Goal: Task Accomplishment & Management: Complete application form

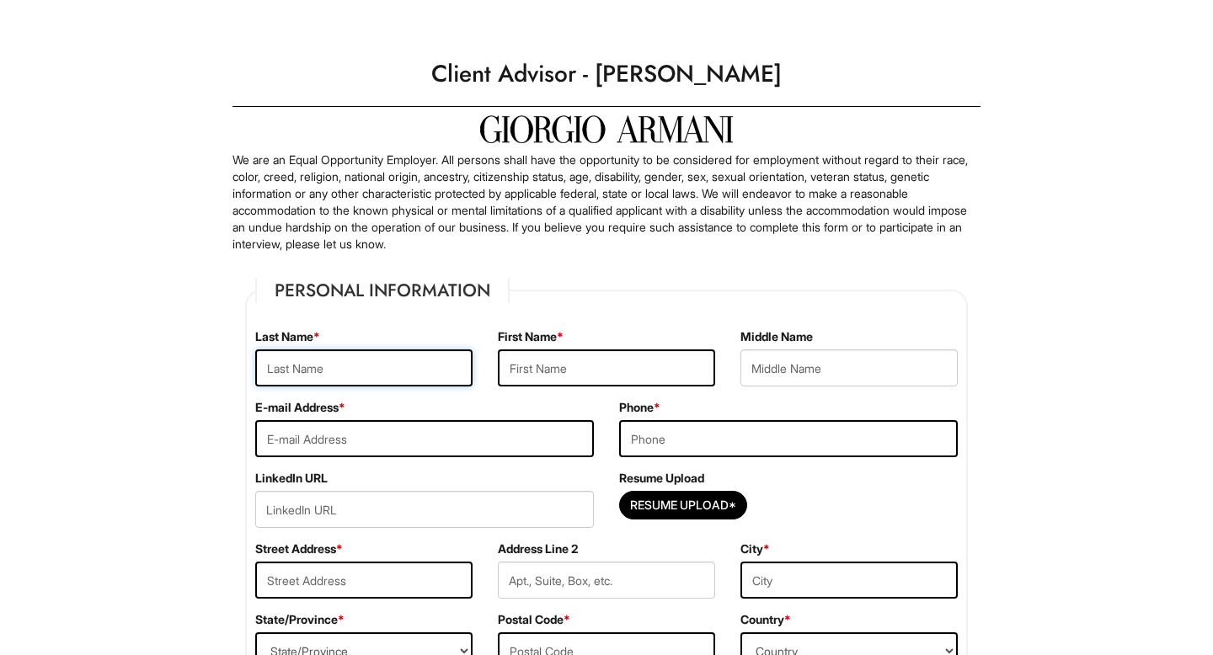
click at [375, 351] on input "text" at bounding box center [363, 368] width 217 height 37
type input "[PERSON_NAME]"
type input "[EMAIL_ADDRESS][DOMAIN_NAME]"
type input "7736212439"
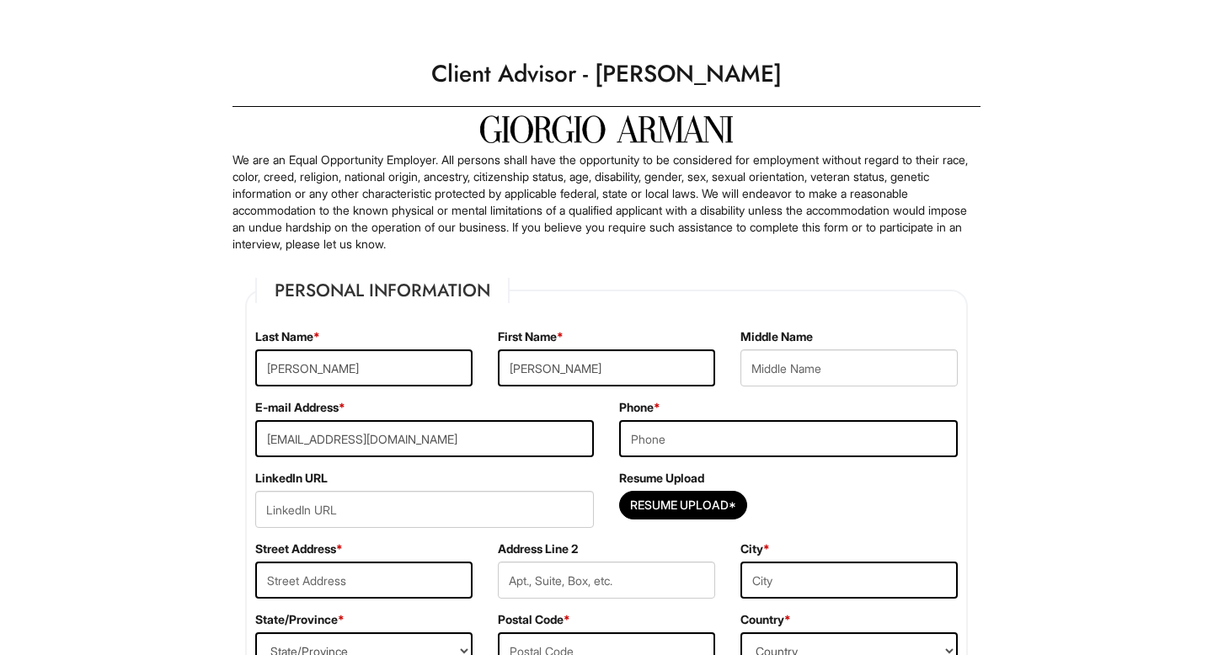
type input "[STREET_ADDRESS]"
type input "APT 1"
type input "[GEOGRAPHIC_DATA]"
select select "IL"
type input "60645"
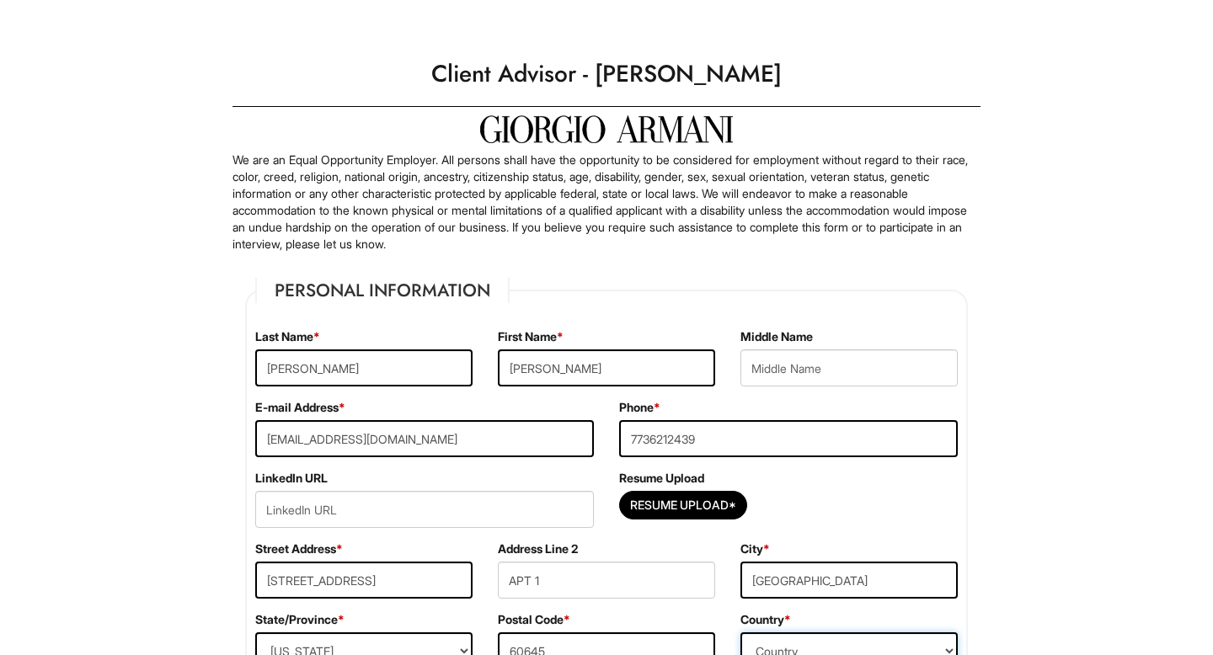
select select "[GEOGRAPHIC_DATA]"
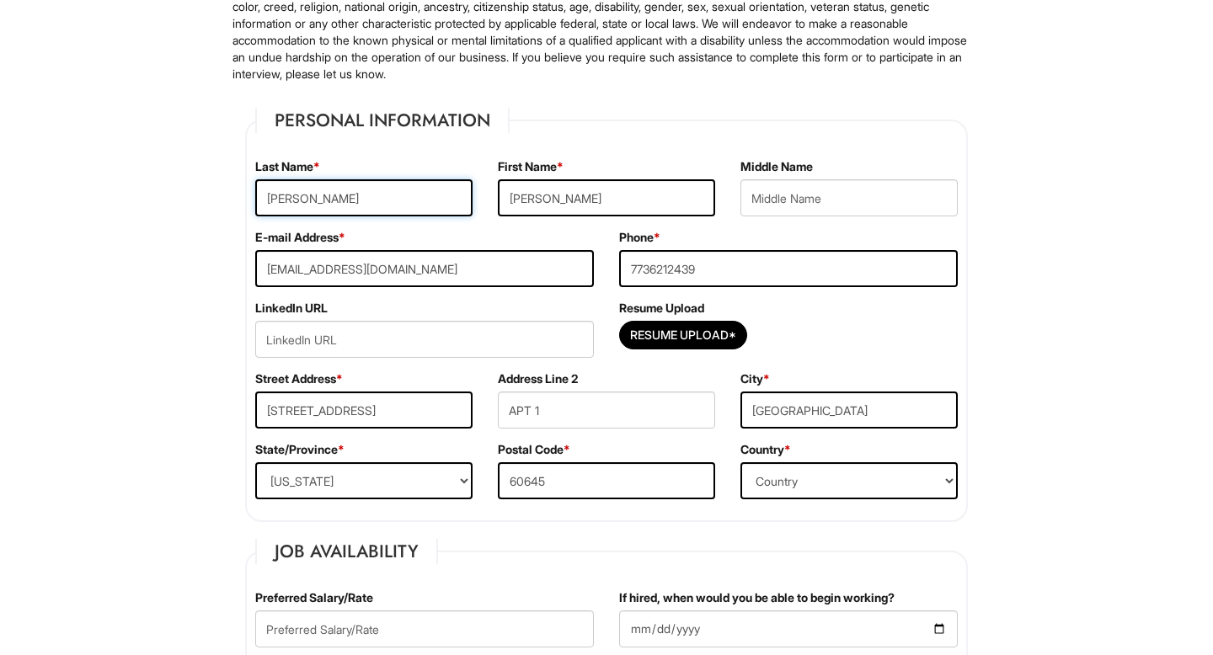
scroll to position [179, 0]
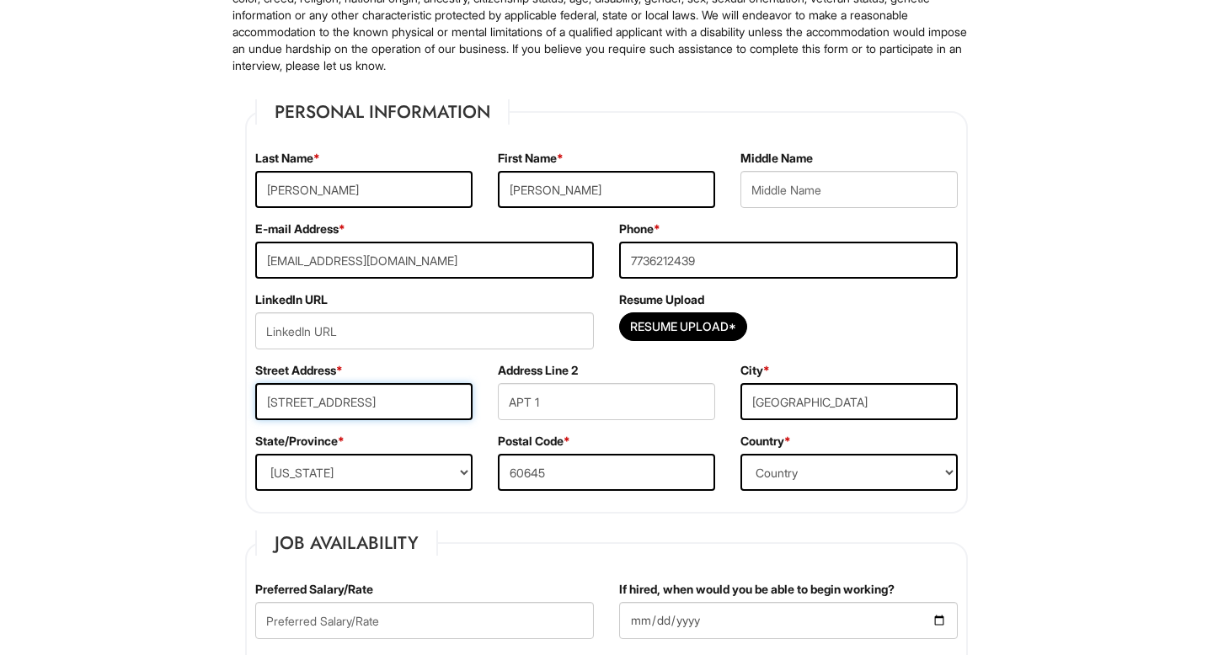
drag, startPoint x: 385, startPoint y: 406, endPoint x: 320, endPoint y: 404, distance: 64.9
click at [320, 404] on input "[STREET_ADDRESS]" at bounding box center [363, 401] width 217 height 37
type input "[STREET_ADDRESS]"
click at [530, 399] on input "APT 1" at bounding box center [606, 401] width 217 height 37
type input "Apt 1"
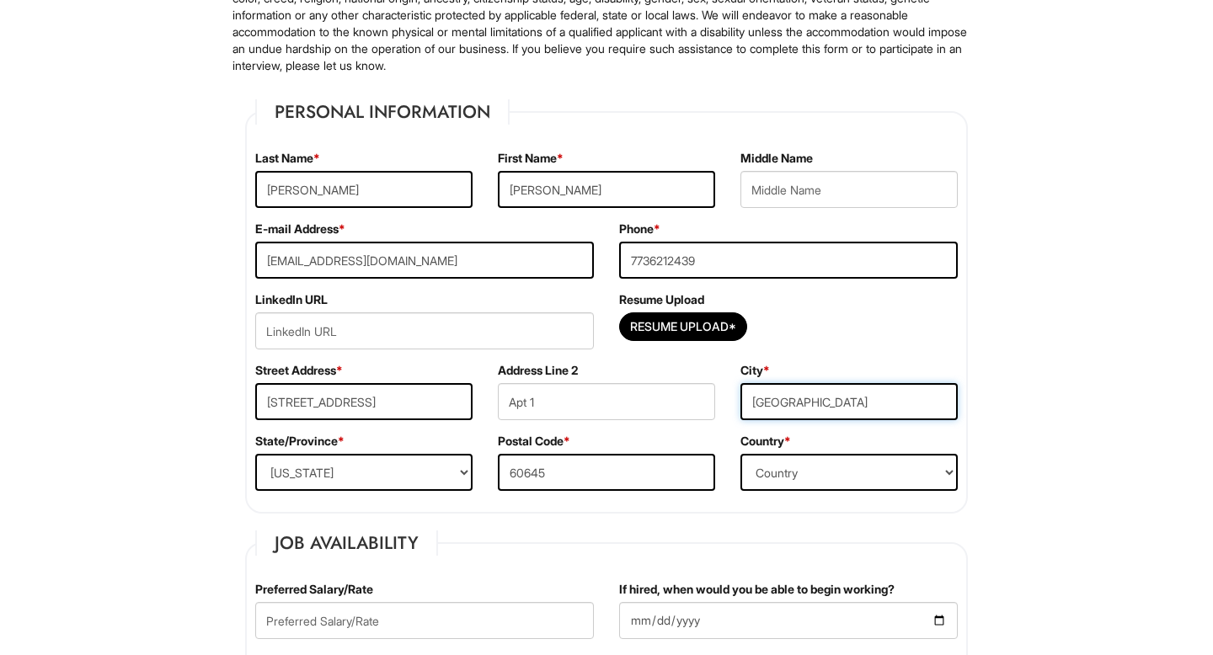
drag, startPoint x: 812, startPoint y: 401, endPoint x: 762, endPoint y: 401, distance: 49.7
click at [762, 401] on input "[GEOGRAPHIC_DATA]" at bounding box center [848, 401] width 217 height 37
type input "[GEOGRAPHIC_DATA]"
click at [384, 493] on div "State/Province * State/Province [US_STATE] [US_STATE] [US_STATE] [US_STATE] [US…" at bounding box center [364, 468] width 243 height 71
click at [382, 475] on select "State/Province [US_STATE] [US_STATE] [US_STATE] [US_STATE] [US_STATE] [US_STATE…" at bounding box center [363, 472] width 217 height 37
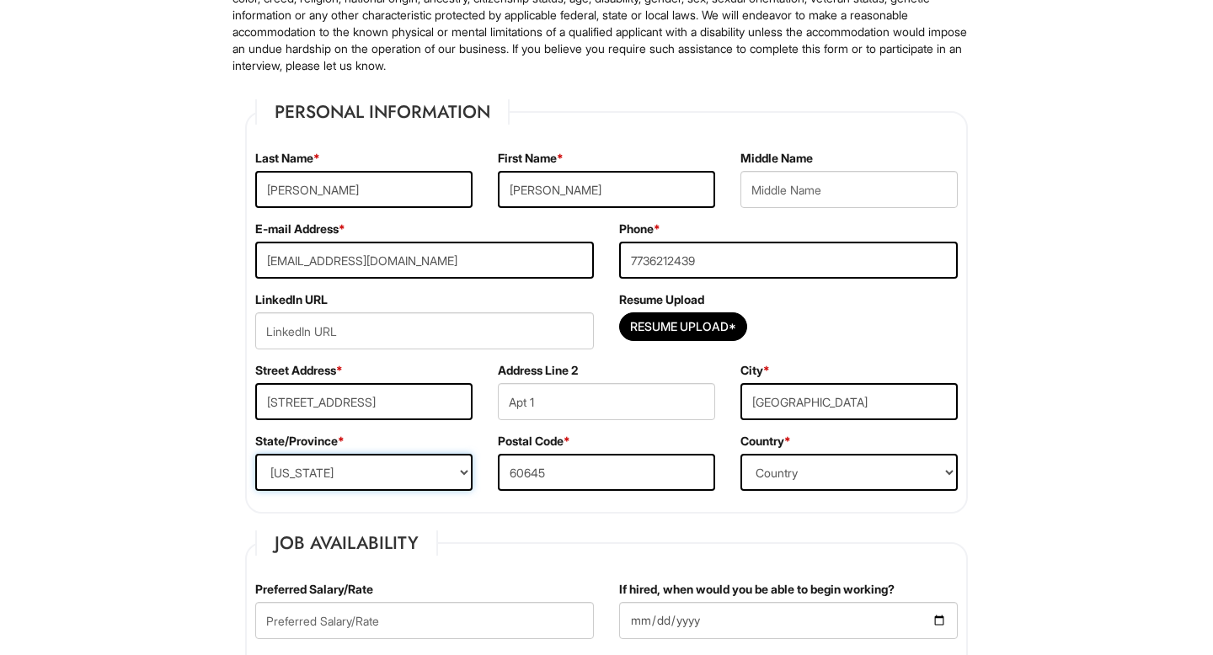
click at [255, 454] on select "State/Province [US_STATE] [US_STATE] [US_STATE] [US_STATE] [US_STATE] [US_STATE…" at bounding box center [363, 472] width 217 height 37
click at [654, 327] on input "Resume Upload*" at bounding box center [683, 326] width 126 height 27
type input "C:\fakepath\Resume (FULL) 2025.docx"
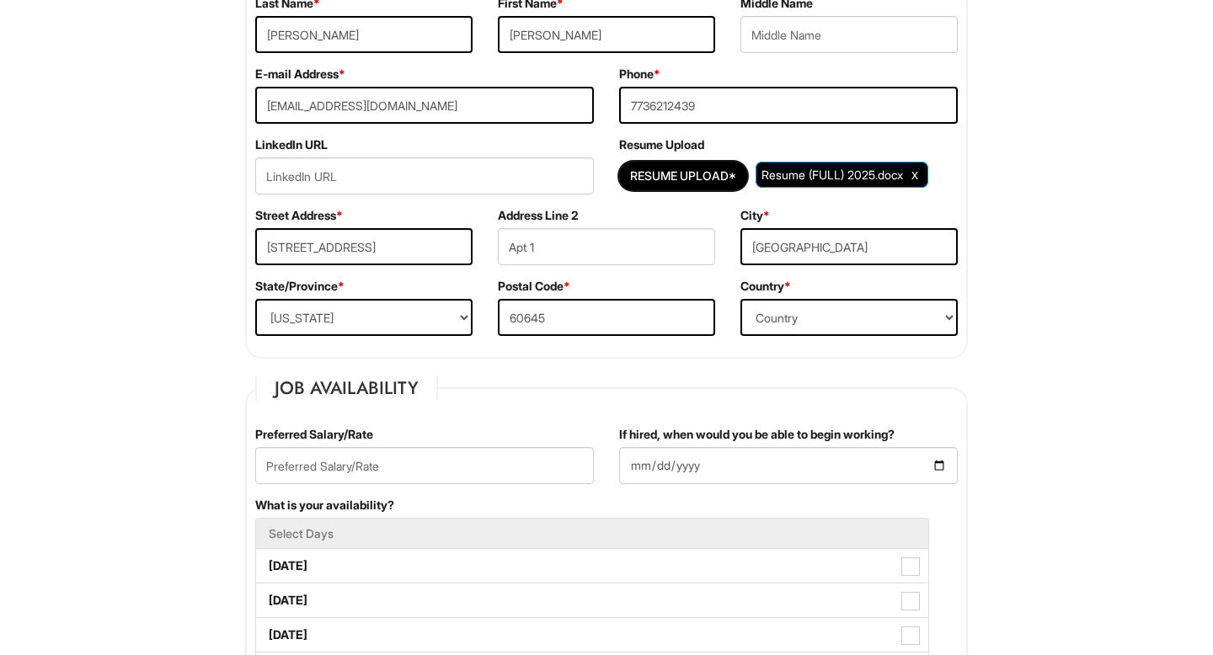
scroll to position [413, 0]
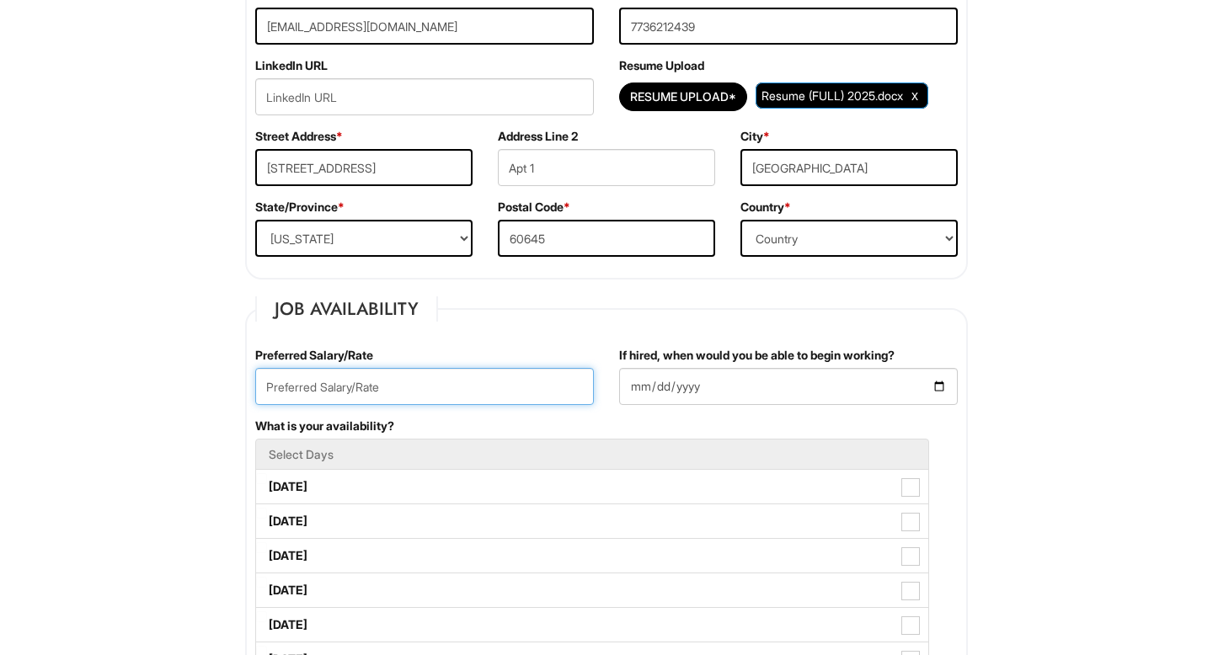
click at [445, 382] on input "text" at bounding box center [424, 386] width 339 height 37
type input "25/hr"
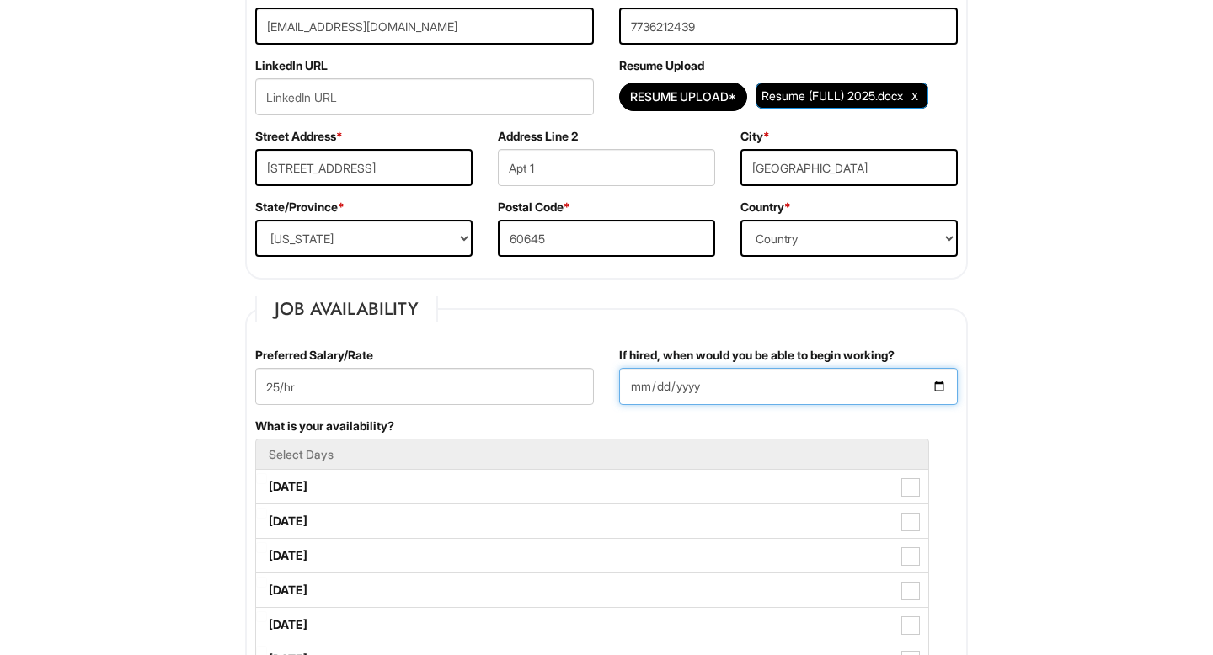
click at [746, 379] on input "If hired, when would you be able to begin working?" at bounding box center [788, 386] width 339 height 37
click at [936, 384] on input "If hired, when would you be able to begin working?" at bounding box center [788, 386] width 339 height 37
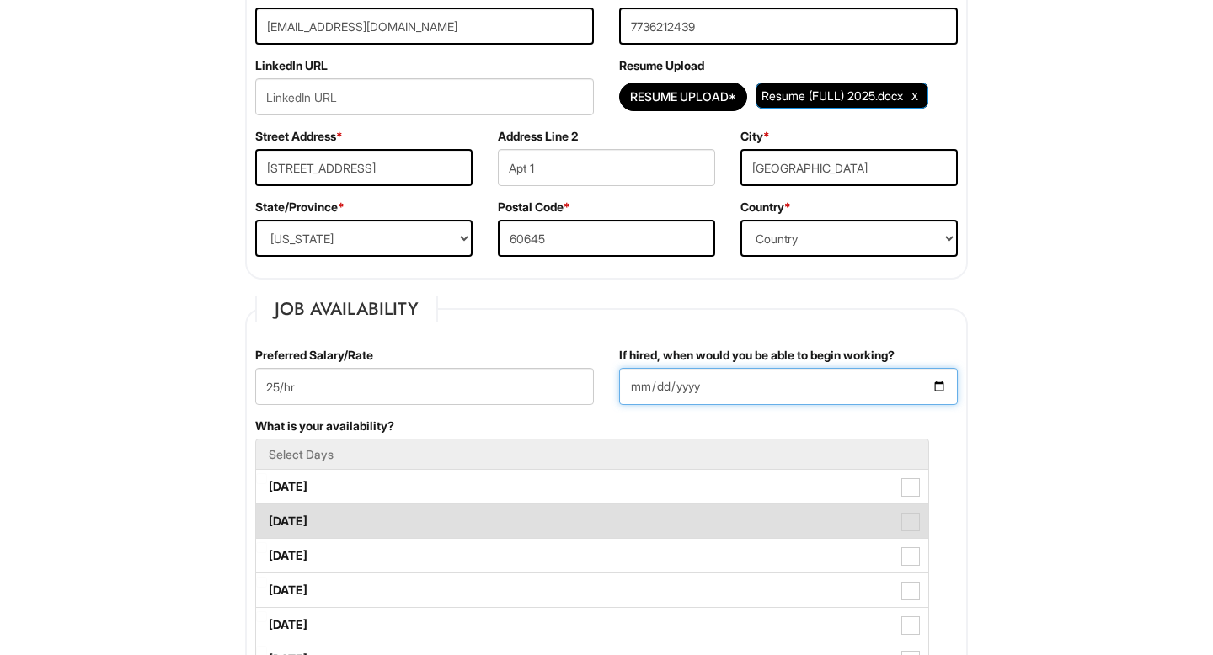
type input "[DATE]"
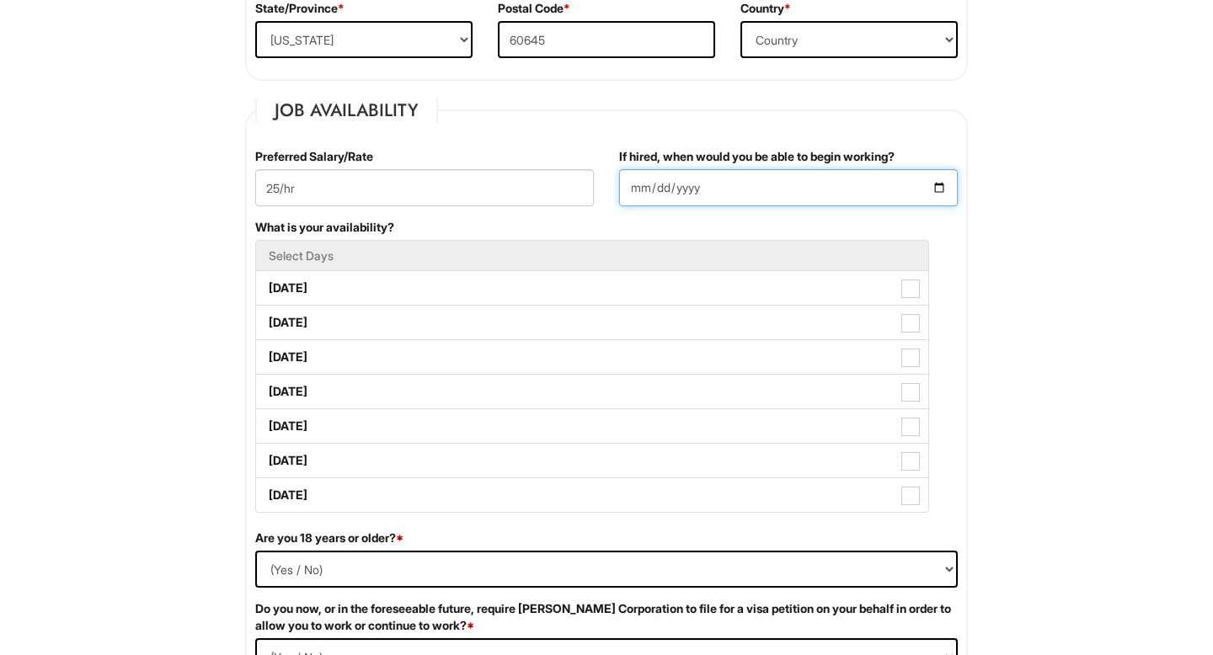
scroll to position [636, 0]
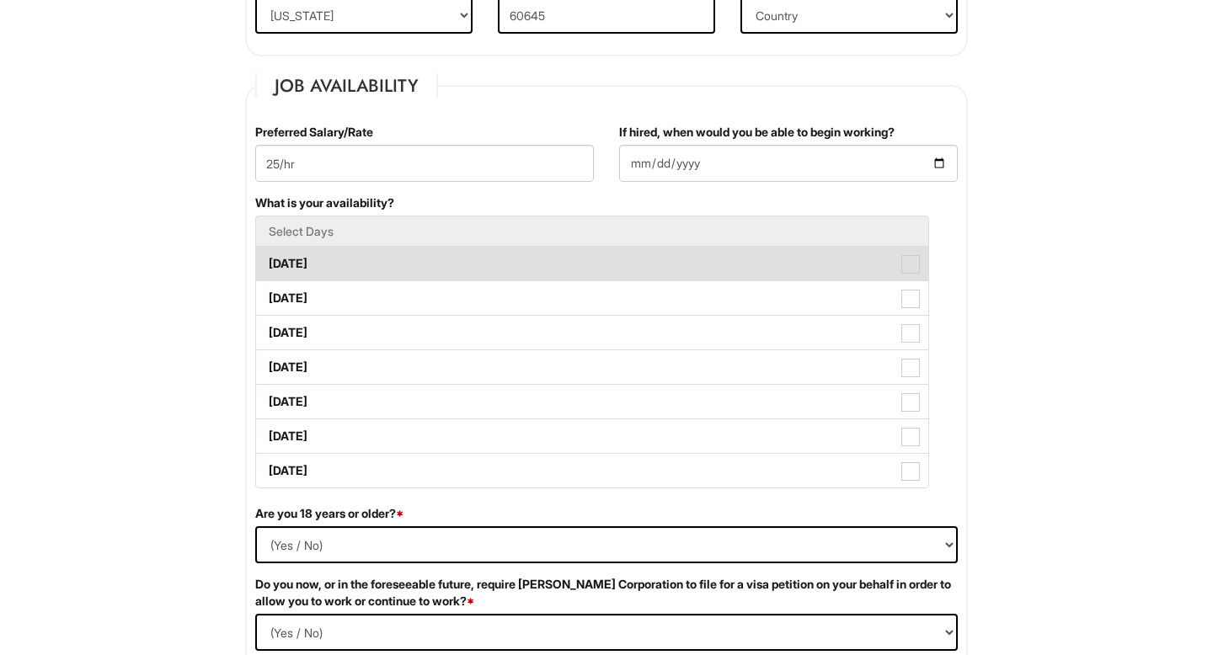
click at [402, 260] on label "[DATE]" at bounding box center [592, 264] width 672 height 34
click at [267, 260] on Available_Monday "[DATE]" at bounding box center [261, 255] width 11 height 11
checkbox Available_Monday "true"
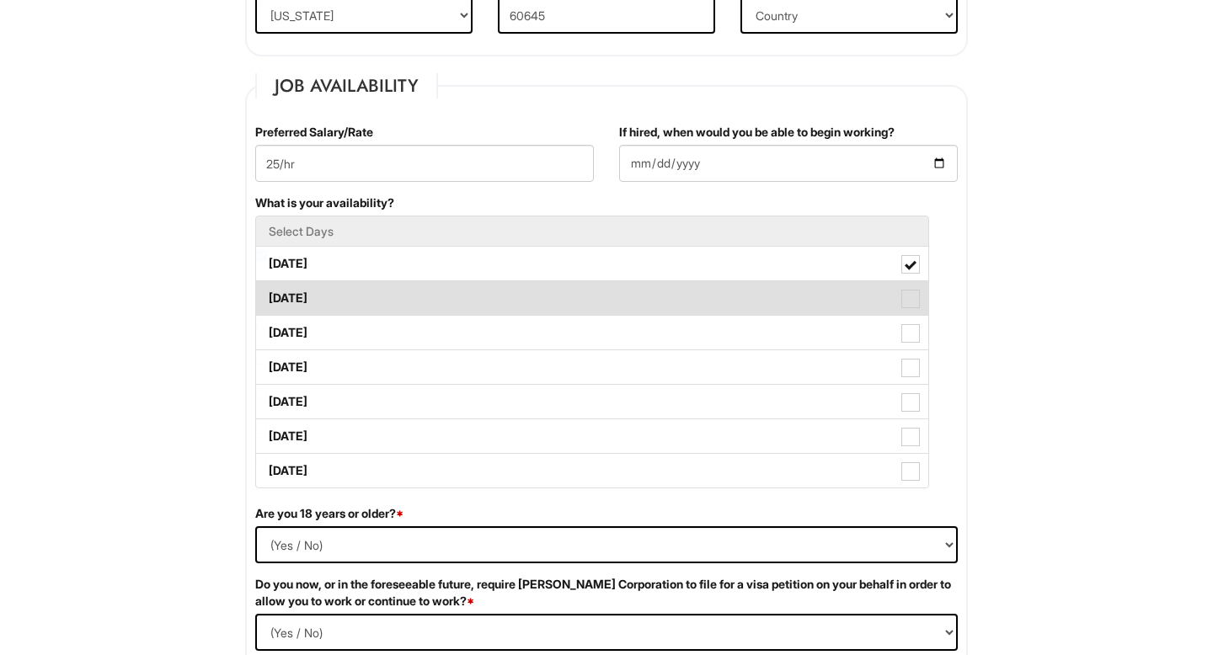
click at [398, 295] on label "[DATE]" at bounding box center [592, 298] width 672 height 34
click at [267, 295] on Available_Tuesday "[DATE]" at bounding box center [261, 290] width 11 height 11
checkbox Available_Tuesday "true"
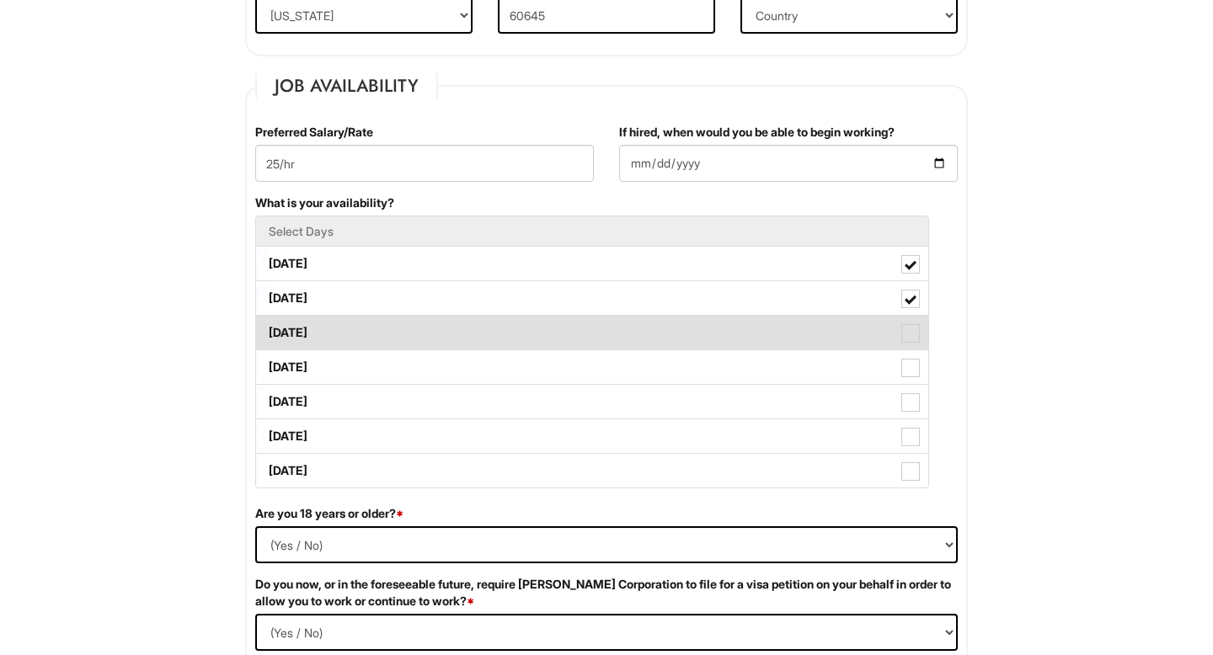
click at [392, 348] on label "[DATE]" at bounding box center [592, 333] width 672 height 34
click at [267, 330] on Available_Wednesday "[DATE]" at bounding box center [261, 324] width 11 height 11
checkbox Available_Wednesday "true"
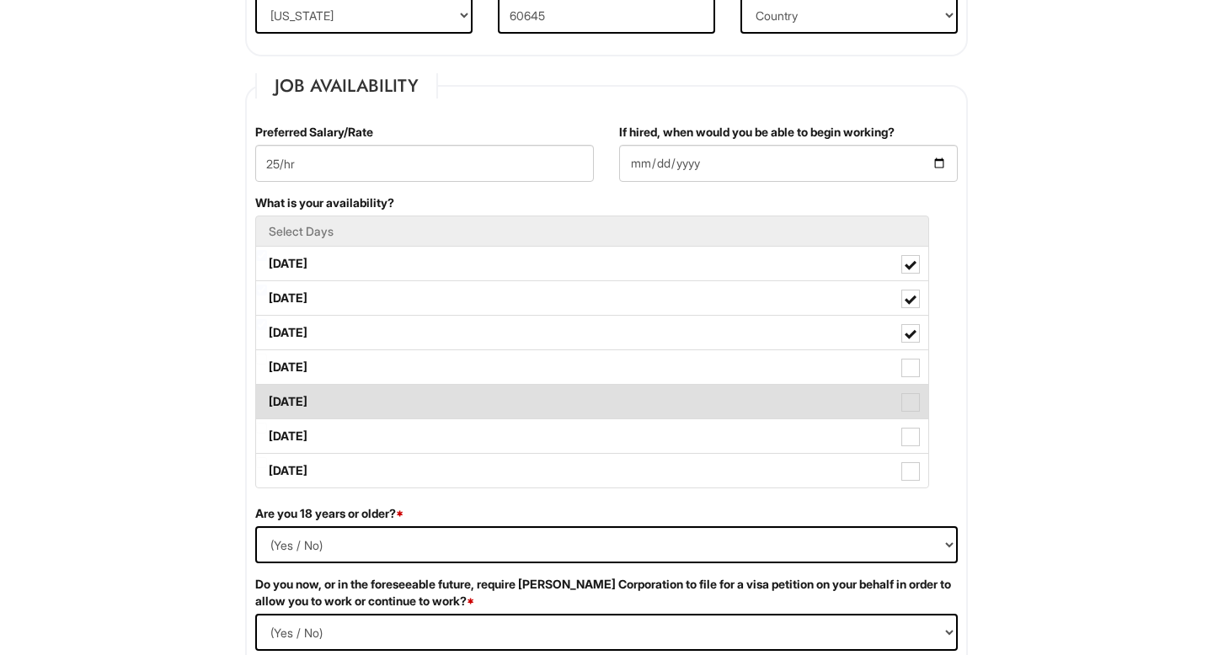
click at [397, 392] on label "[DATE]" at bounding box center [592, 402] width 672 height 34
click at [267, 392] on Available_Friday "[DATE]" at bounding box center [261, 393] width 11 height 11
checkbox Available_Friday "true"
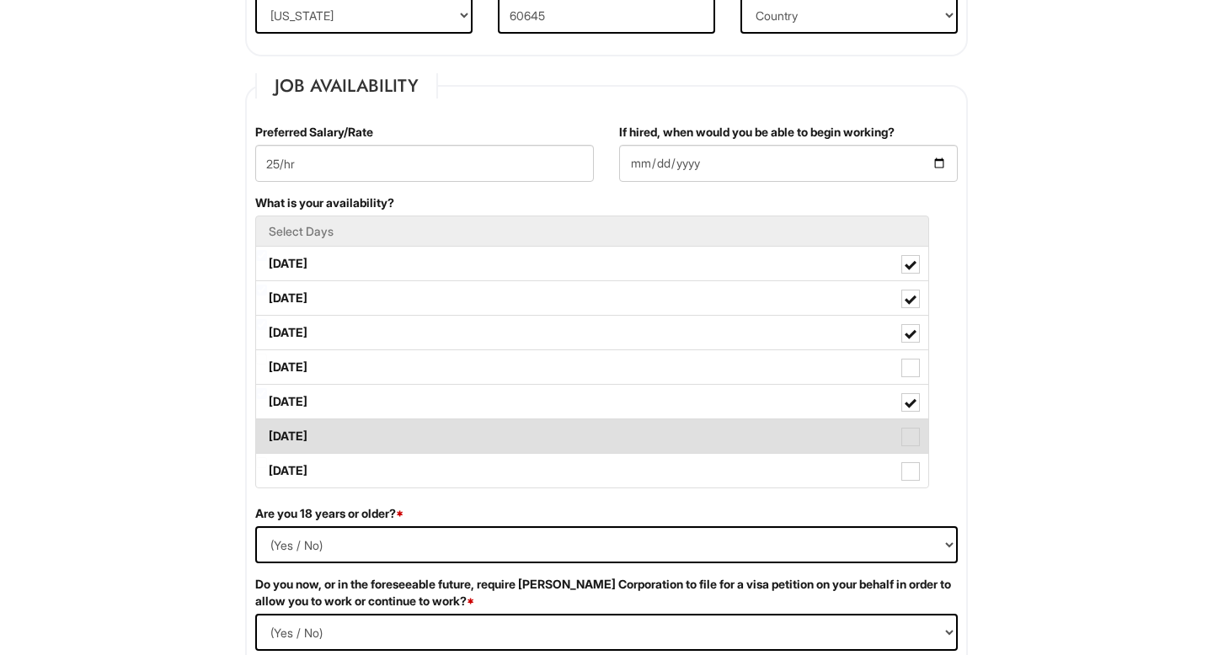
click at [396, 439] on label "[DATE]" at bounding box center [592, 436] width 672 height 34
click at [267, 434] on Available_Saturday "[DATE]" at bounding box center [261, 428] width 11 height 11
checkbox Available_Saturday "true"
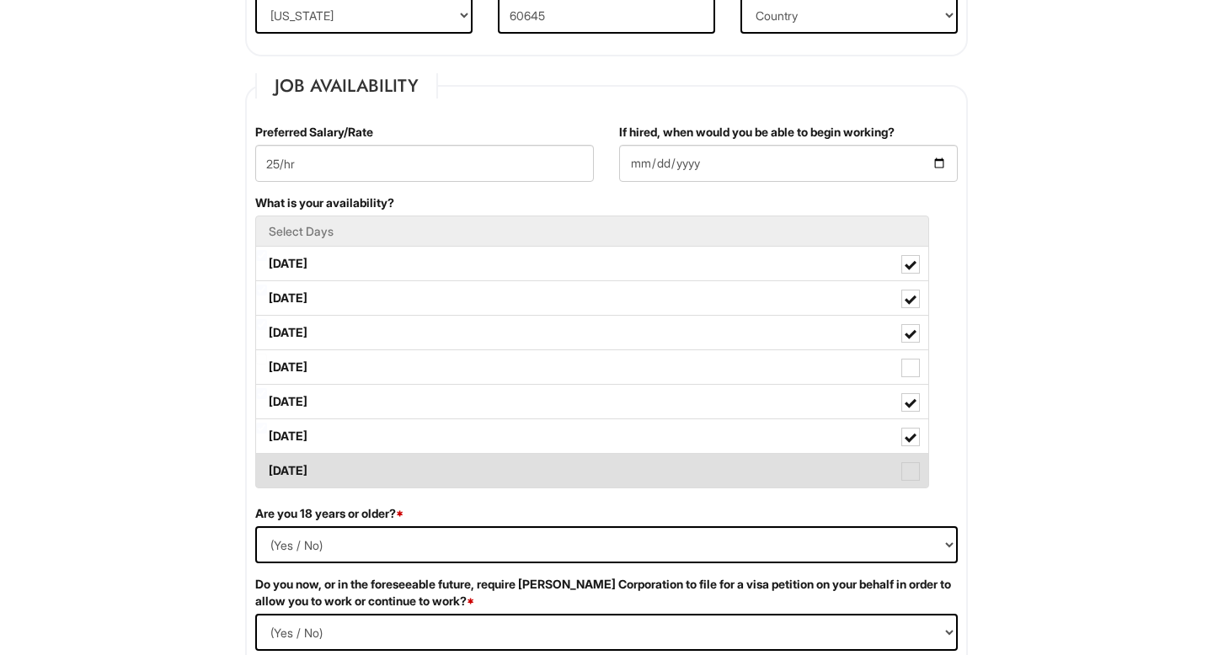
click at [396, 487] on label "[DATE]" at bounding box center [592, 471] width 672 height 34
click at [267, 468] on Available_Sunday "[DATE]" at bounding box center [261, 462] width 11 height 11
checkbox Available_Sunday "true"
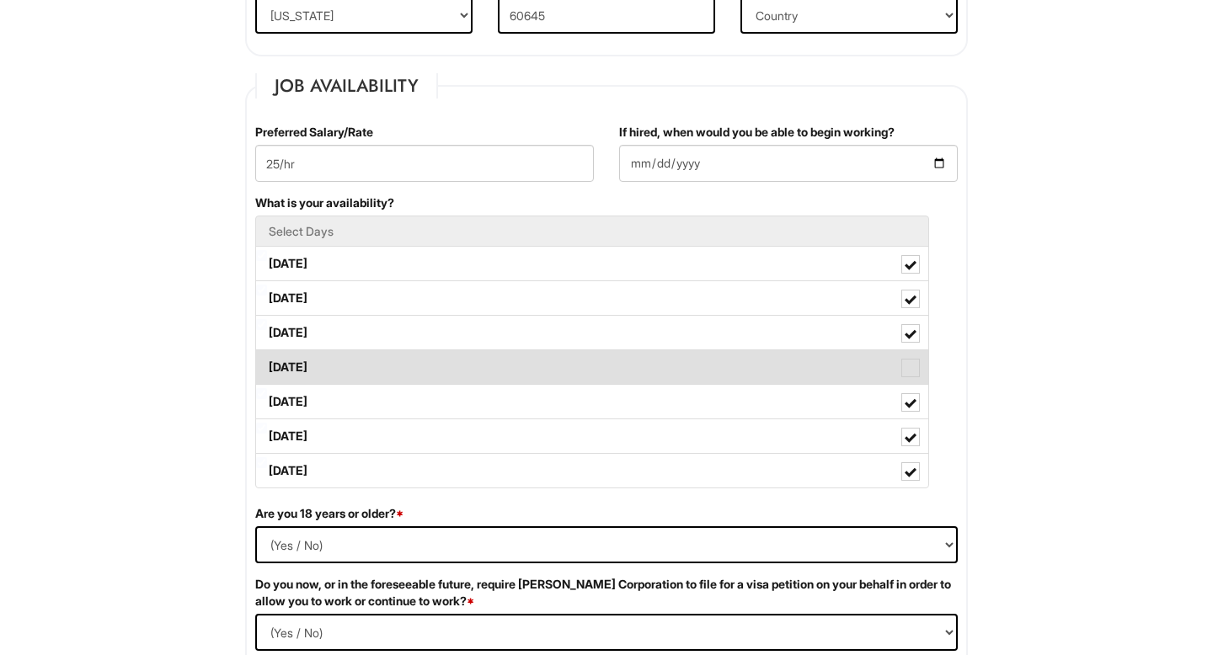
click at [404, 379] on label "[DATE]" at bounding box center [592, 367] width 672 height 34
click at [267, 365] on Available_Thursday "[DATE]" at bounding box center [261, 359] width 11 height 11
checkbox Available_Thursday "true"
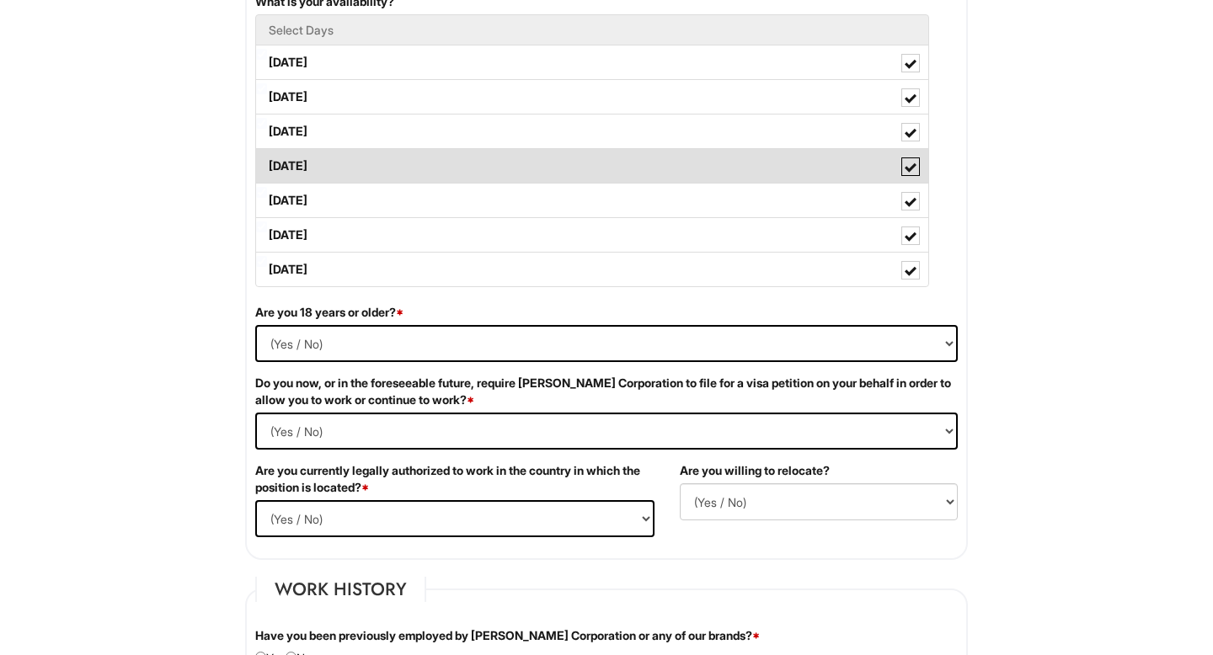
scroll to position [846, 0]
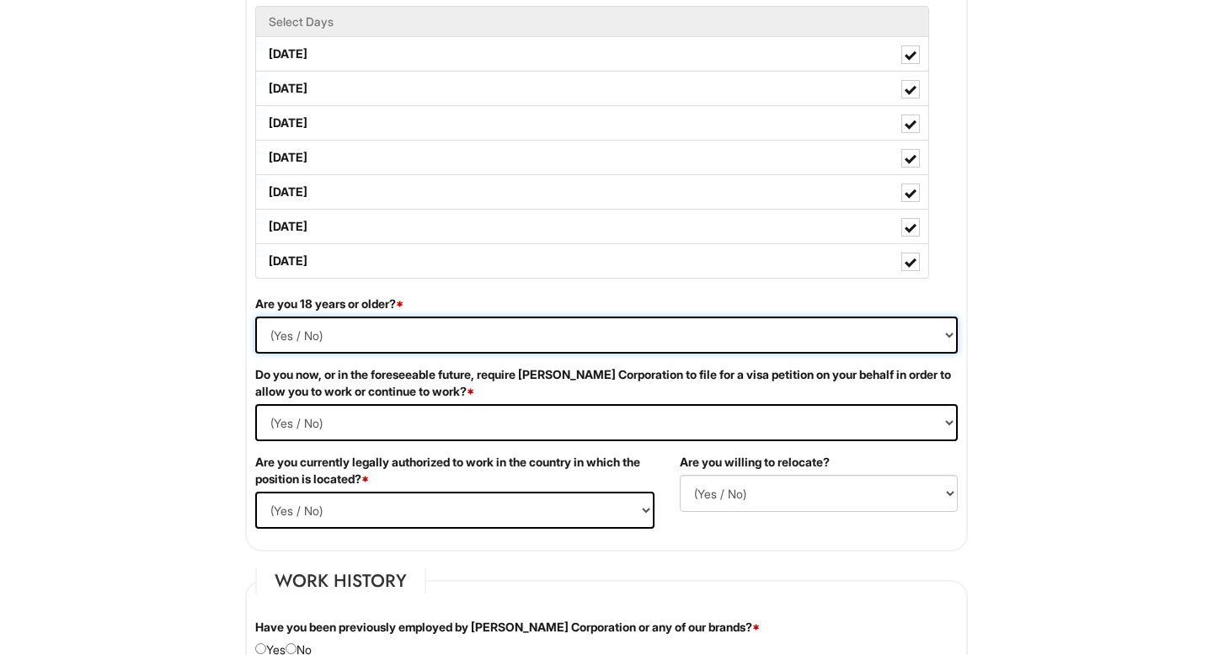
click at [419, 326] on select "(Yes / No) Yes No" at bounding box center [606, 335] width 702 height 37
select select "Yes"
click at [255, 317] on select "(Yes / No) Yes No" at bounding box center [606, 335] width 702 height 37
click at [386, 417] on Required "(Yes / No) Yes No" at bounding box center [606, 422] width 702 height 37
select Required "No"
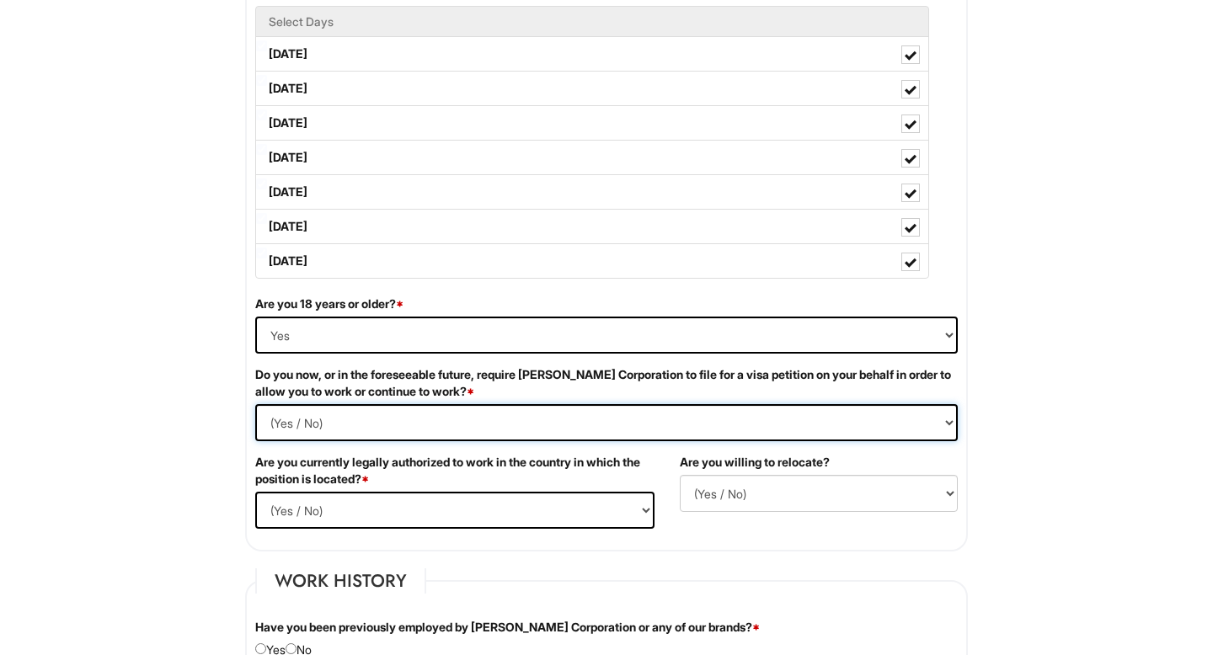
click at [255, 404] on Required "(Yes / No) Yes No" at bounding box center [606, 422] width 702 height 37
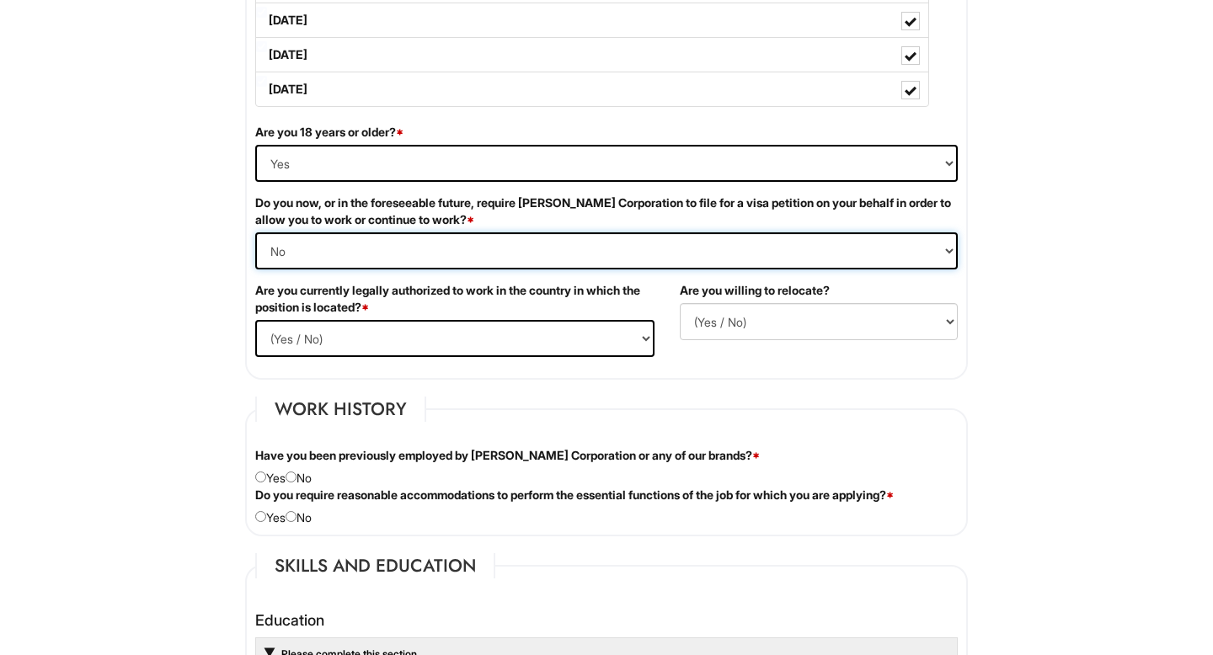
scroll to position [1019, 0]
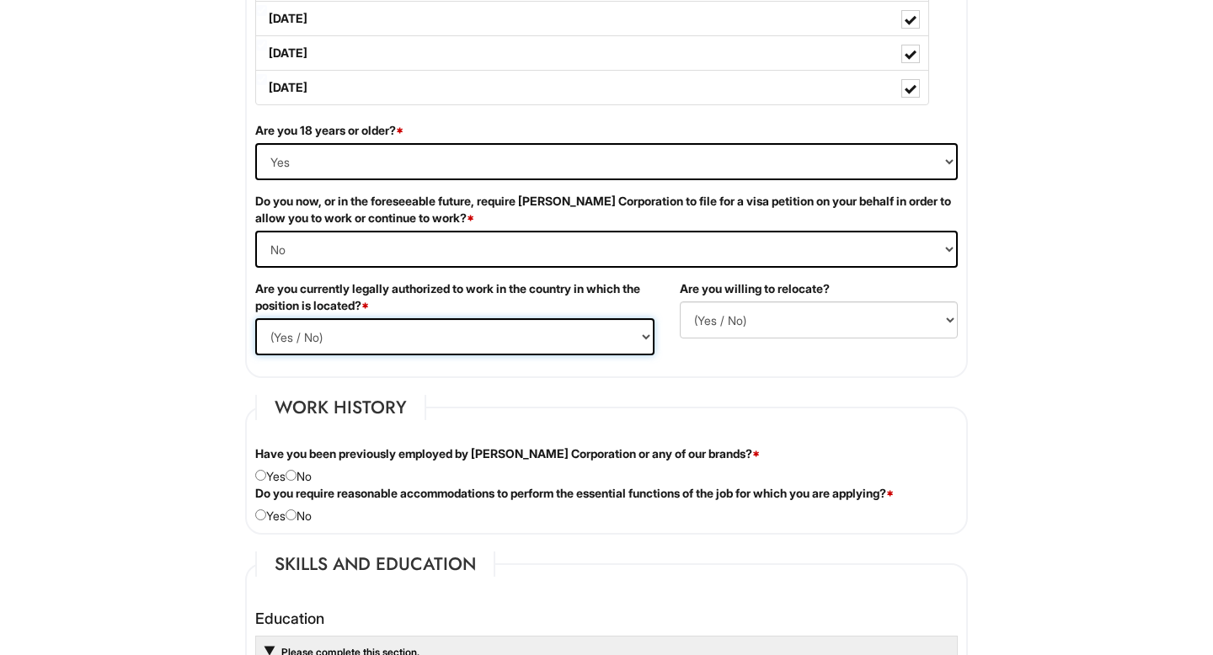
click at [417, 336] on select "(Yes / No) Yes No" at bounding box center [454, 336] width 399 height 37
select select "Yes"
click at [255, 318] on select "(Yes / No) Yes No" at bounding box center [454, 336] width 399 height 37
click at [760, 312] on select "(Yes / No) No Yes" at bounding box center [819, 319] width 278 height 37
click at [680, 301] on select "(Yes / No) No Yes" at bounding box center [819, 319] width 278 height 37
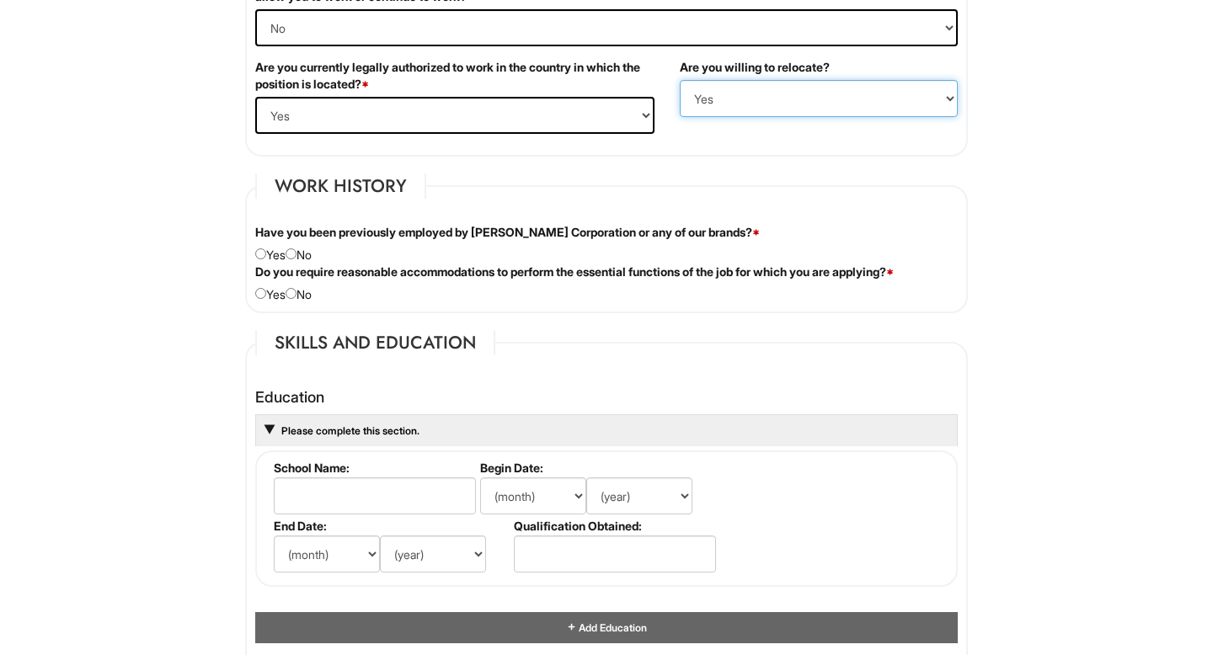
scroll to position [1247, 0]
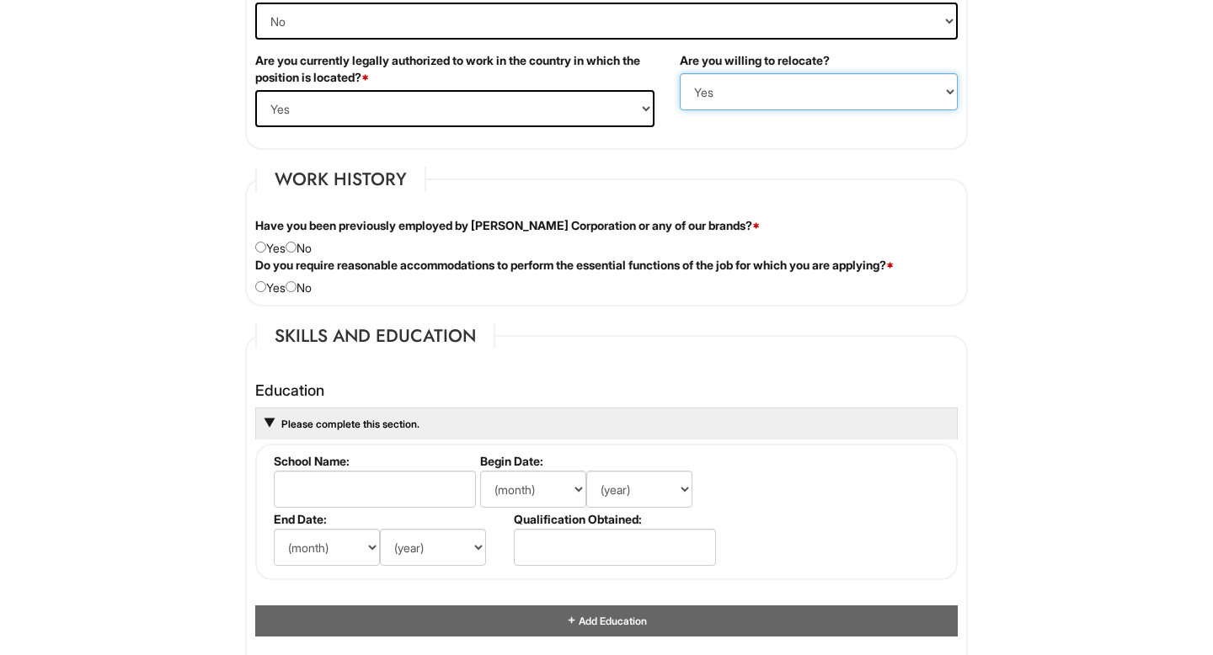
click at [708, 82] on select "(Yes / No) No Yes" at bounding box center [819, 91] width 278 height 37
select select "N"
click at [680, 73] on select "(Yes / No) No Yes" at bounding box center [819, 91] width 278 height 37
click at [296, 249] on input "radio" at bounding box center [290, 247] width 11 height 11
radio input "true"
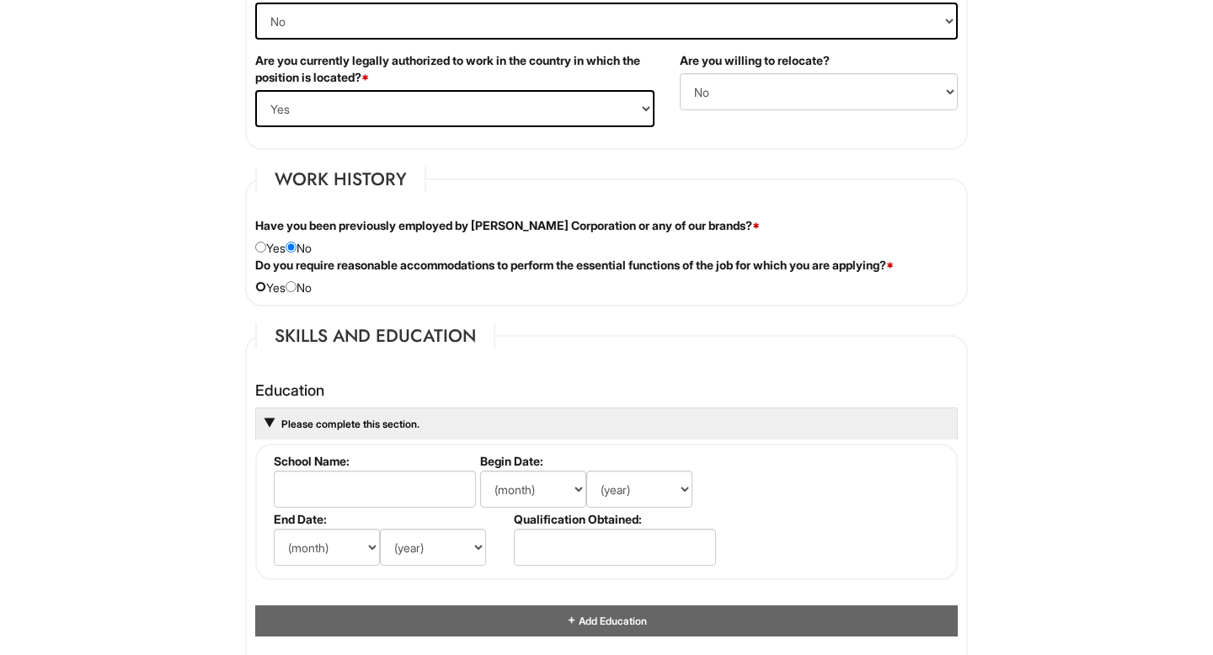
click at [263, 289] on input "radio" at bounding box center [260, 286] width 11 height 11
radio input "true"
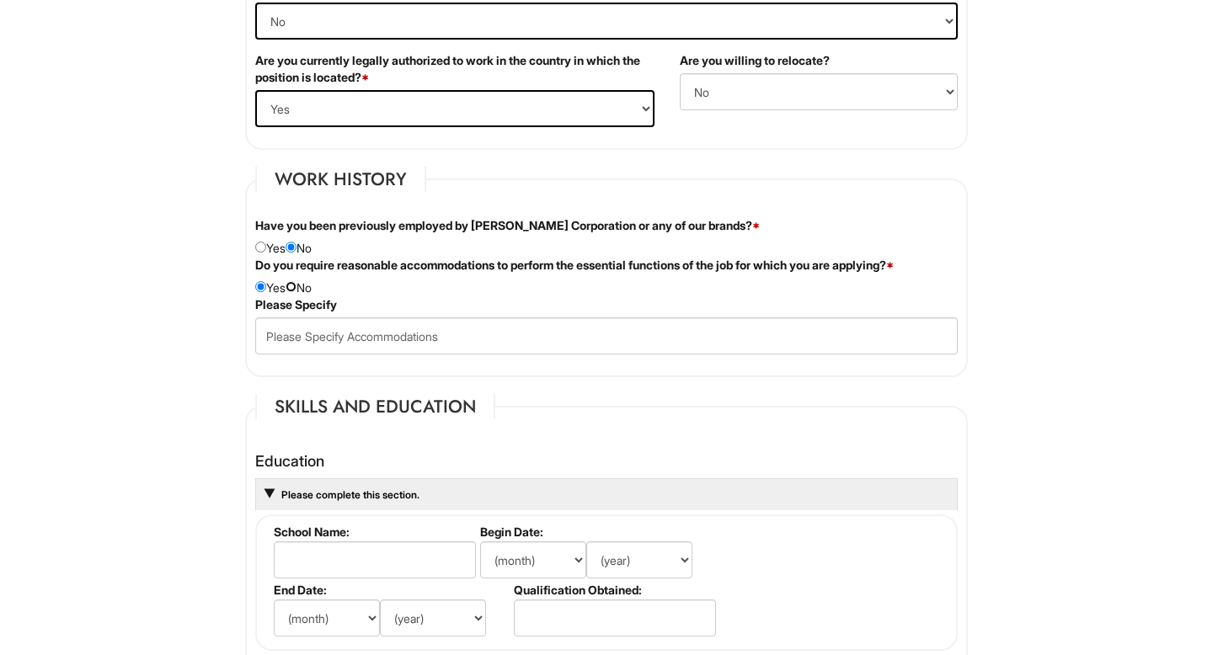
click at [296, 287] on input "radio" at bounding box center [290, 286] width 11 height 11
radio input "true"
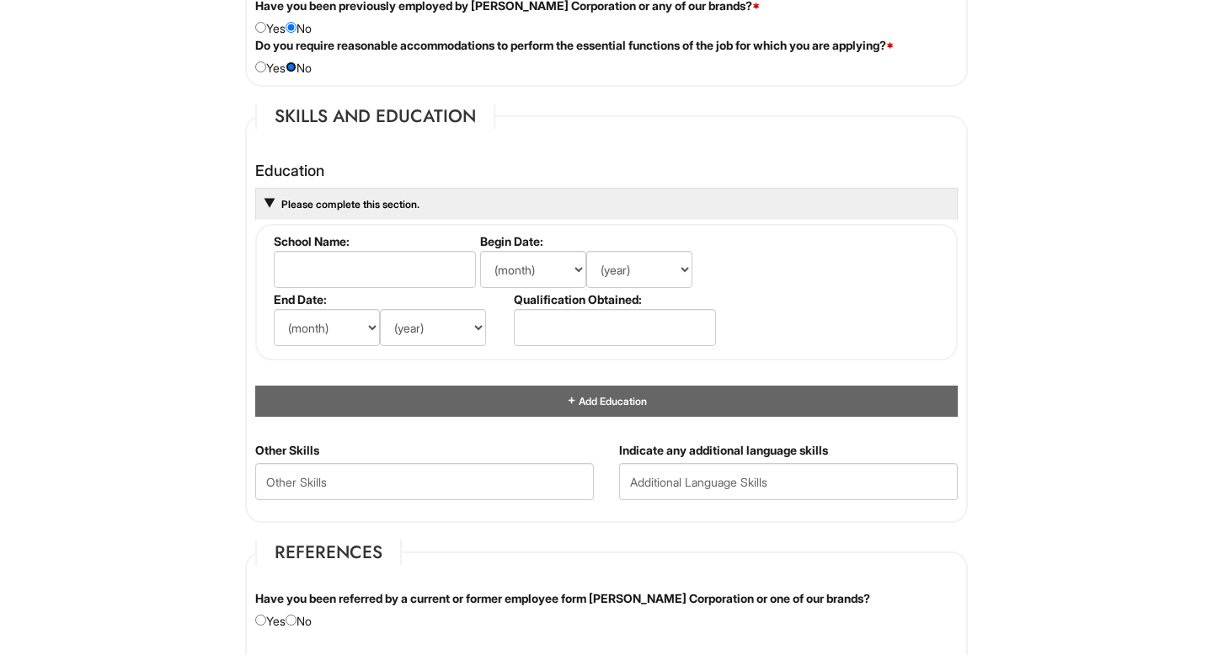
scroll to position [1470, 0]
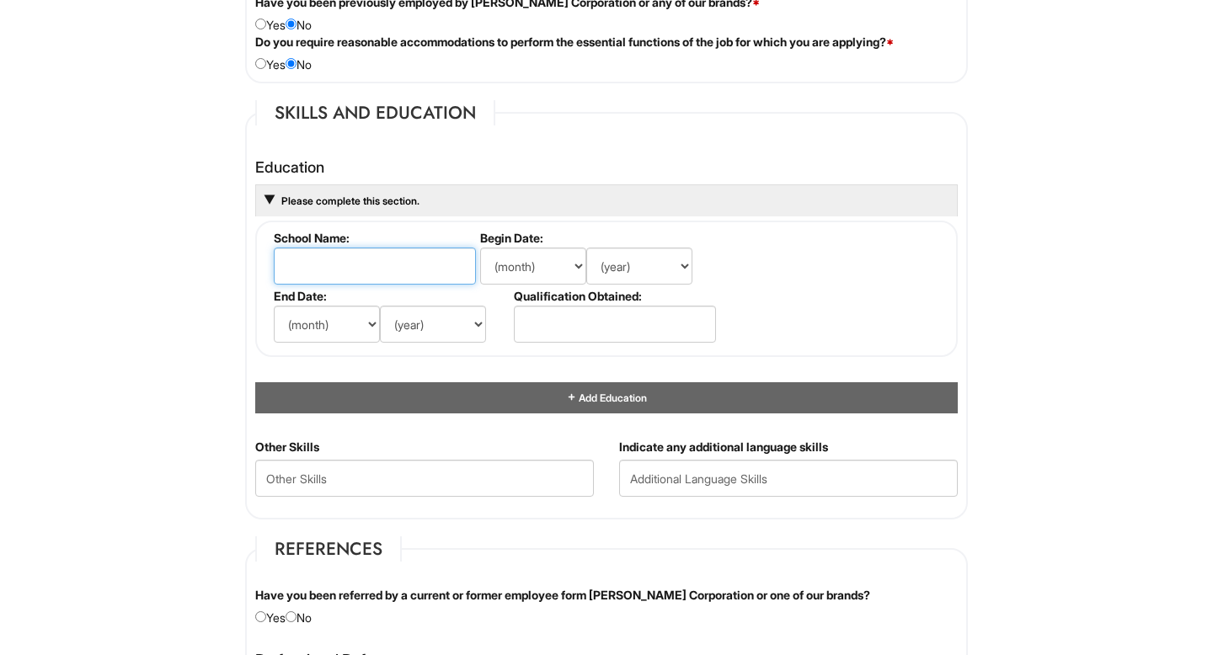
click at [408, 264] on input "text" at bounding box center [375, 266] width 202 height 37
type input "[GEOGRAPHIC_DATA]"
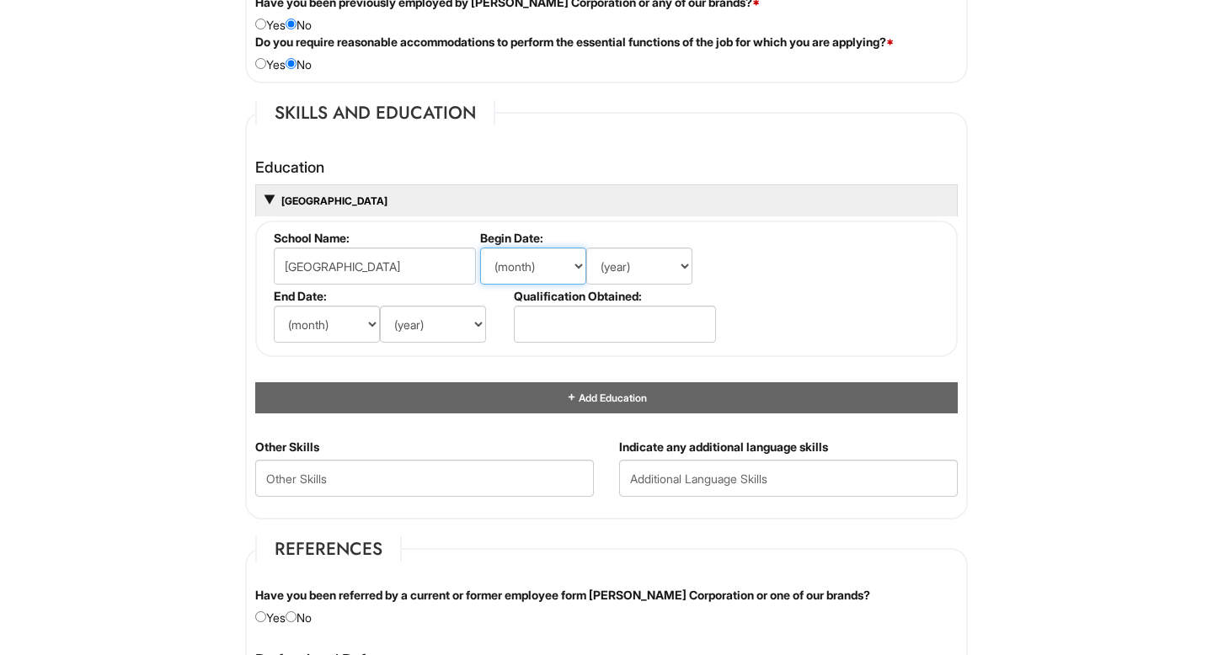
click at [542, 264] on select "(month) Jan Feb Mar Apr May Jun [DATE] Aug Sep Oct Nov Dec" at bounding box center [533, 266] width 106 height 37
select select "9"
click at [480, 248] on select "(month) Jan Feb Mar Apr May Jun [DATE] Aug Sep Oct Nov Dec" at bounding box center [533, 266] width 106 height 37
click at [628, 269] on select "(year) 2029 2028 2027 2026 2025 2024 2023 2022 2021 2020 2019 2018 2017 2016 20…" at bounding box center [639, 266] width 106 height 37
select select "2019"
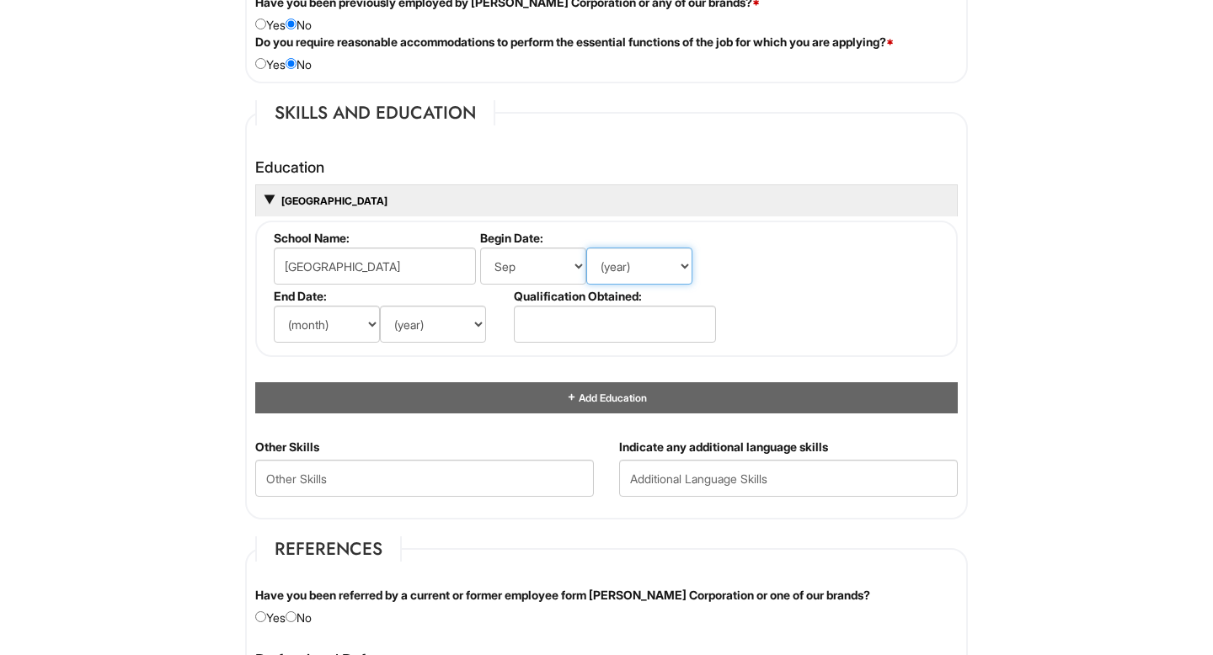
click at [586, 248] on select "(year) 2029 2028 2027 2026 2025 2024 2023 2022 2021 2020 2019 2018 2017 2016 20…" at bounding box center [639, 266] width 106 height 37
click at [358, 329] on select "(month) Jan Feb Mar Apr May Jun [DATE] Aug Sep Oct Nov Dec" at bounding box center [327, 324] width 106 height 37
select select "5"
click at [274, 306] on select "(month) Jan Feb Mar Apr May Jun [DATE] Aug Sep Oct Nov Dec" at bounding box center [327, 324] width 106 height 37
click at [408, 323] on select "(year) 2029 2028 2027 2026 2025 2024 2023 2022 2021 2020 2019 2018 2017 2016 20…" at bounding box center [433, 324] width 106 height 37
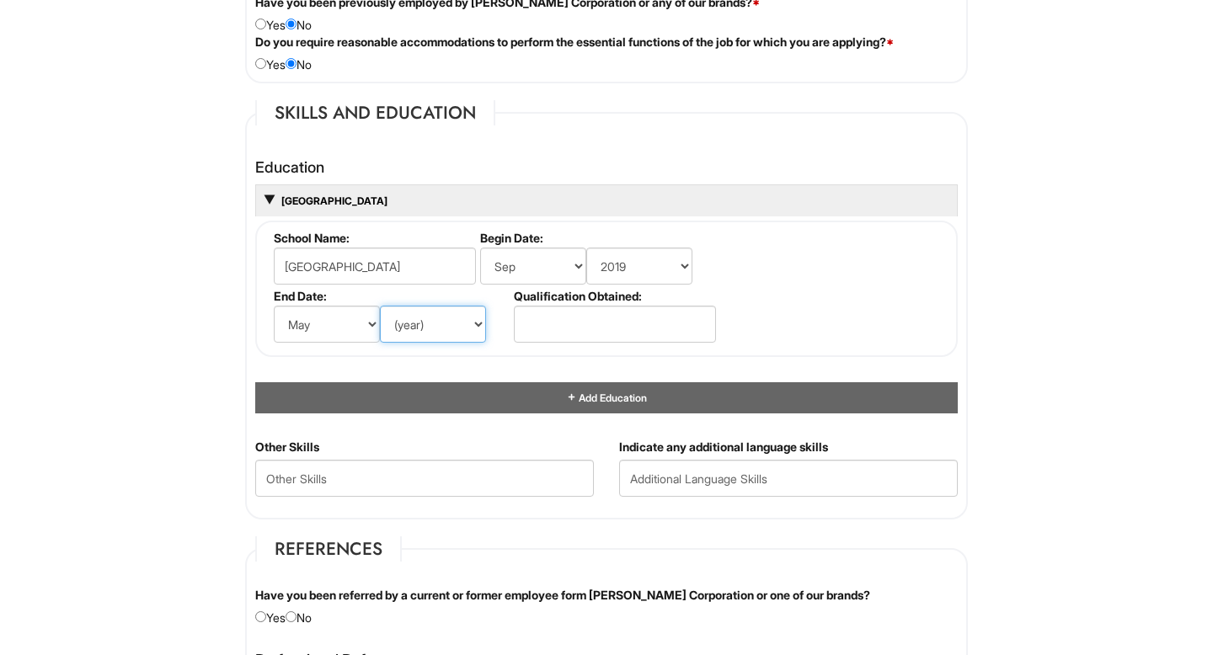
select select "2023"
click at [380, 306] on select "(year) 2029 2028 2027 2026 2025 2024 2023 2022 2021 2020 2019 2018 2017 2016 20…" at bounding box center [433, 324] width 106 height 37
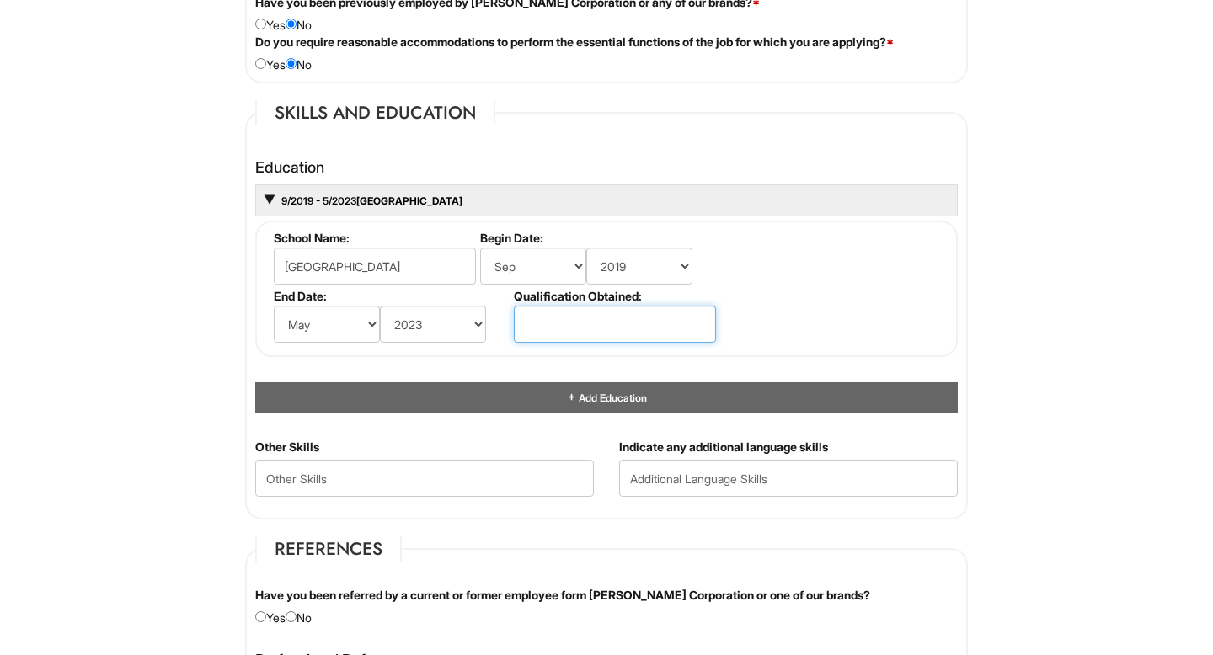
click at [535, 325] on input "text" at bounding box center [615, 324] width 202 height 37
type input "H"
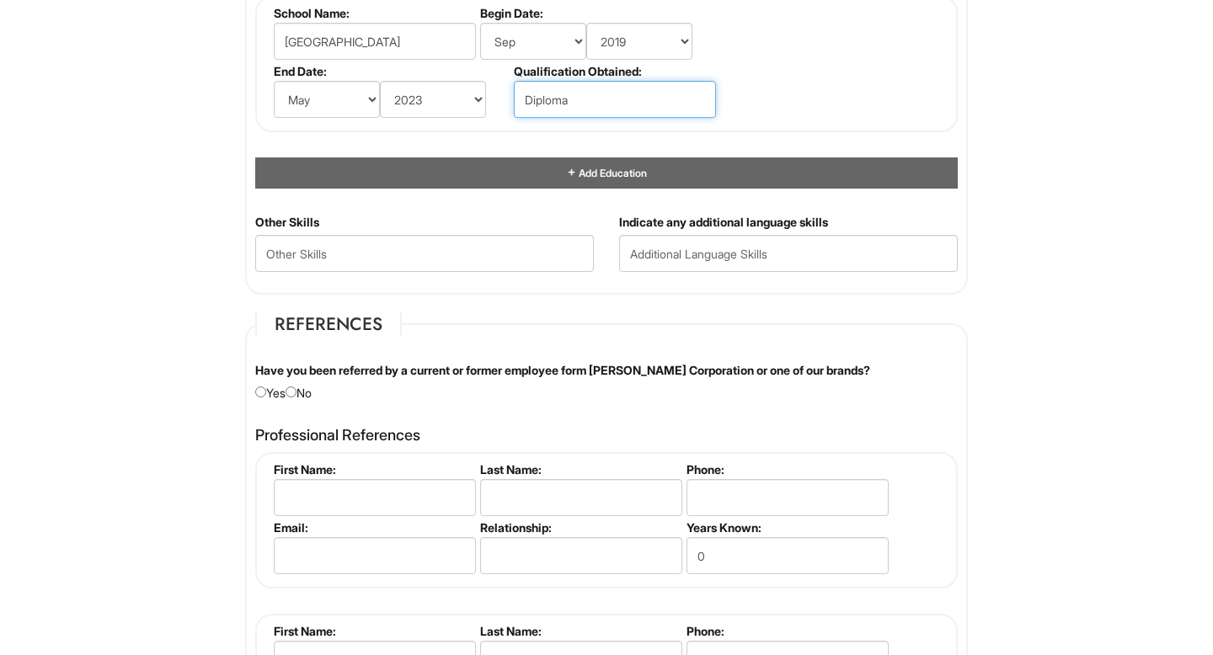
scroll to position [1710, 0]
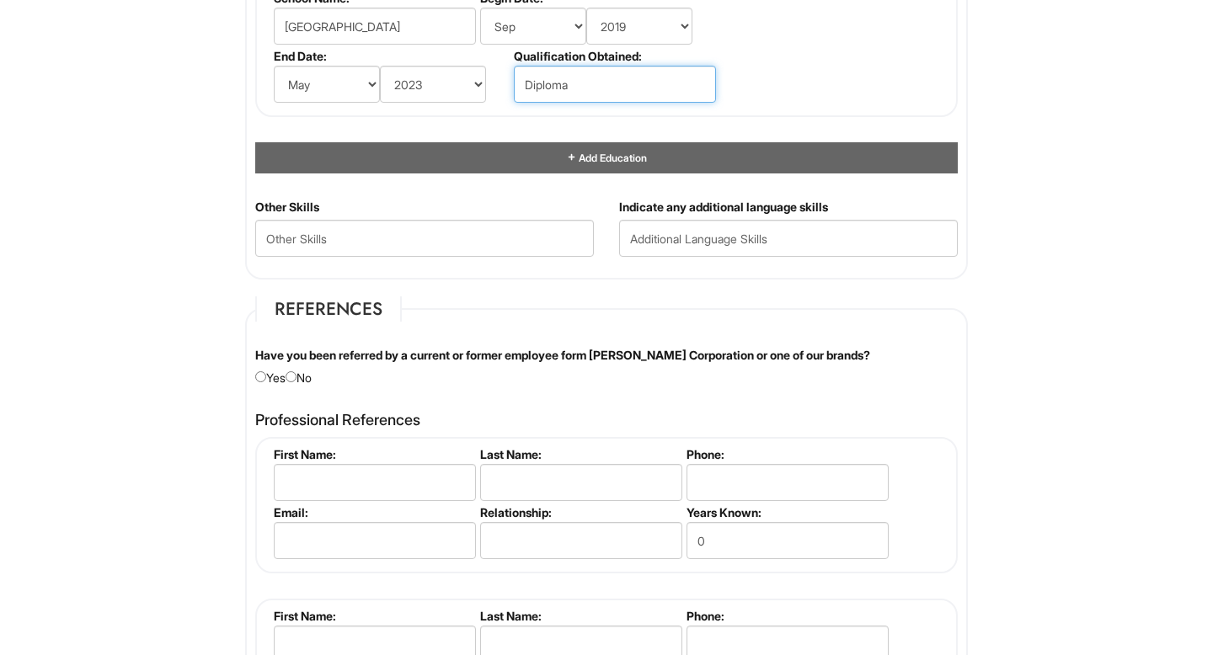
type input "Diploma"
click at [296, 376] on input "radio" at bounding box center [290, 376] width 11 height 11
radio input "true"
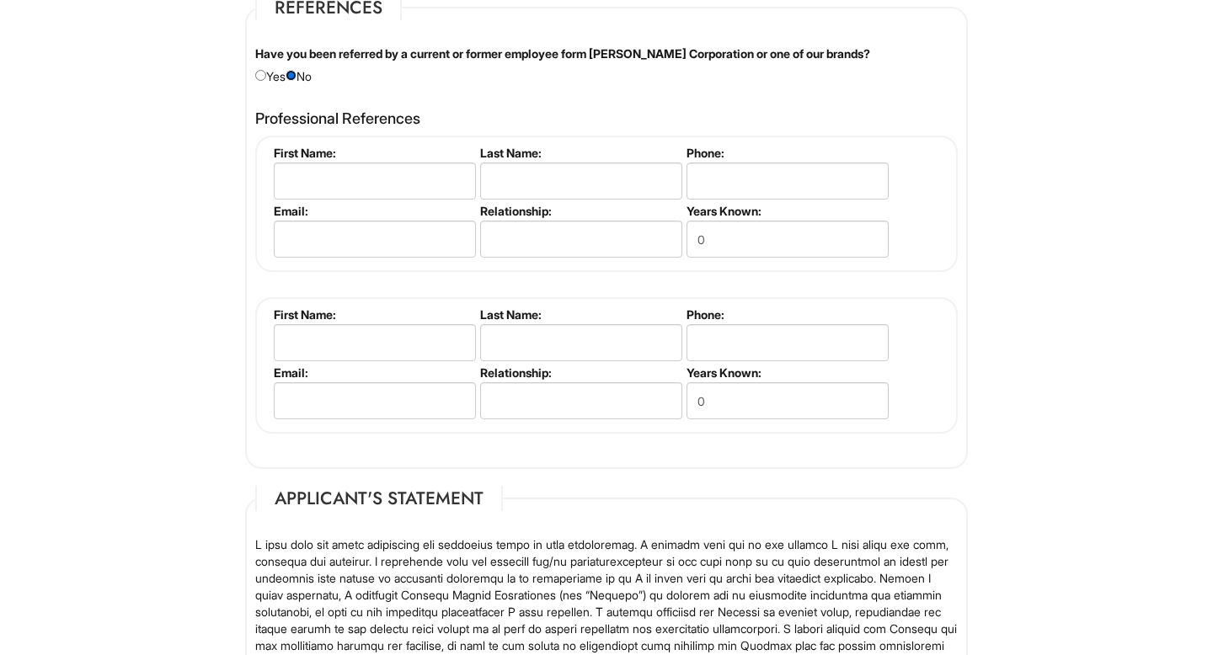
scroll to position [1997, 0]
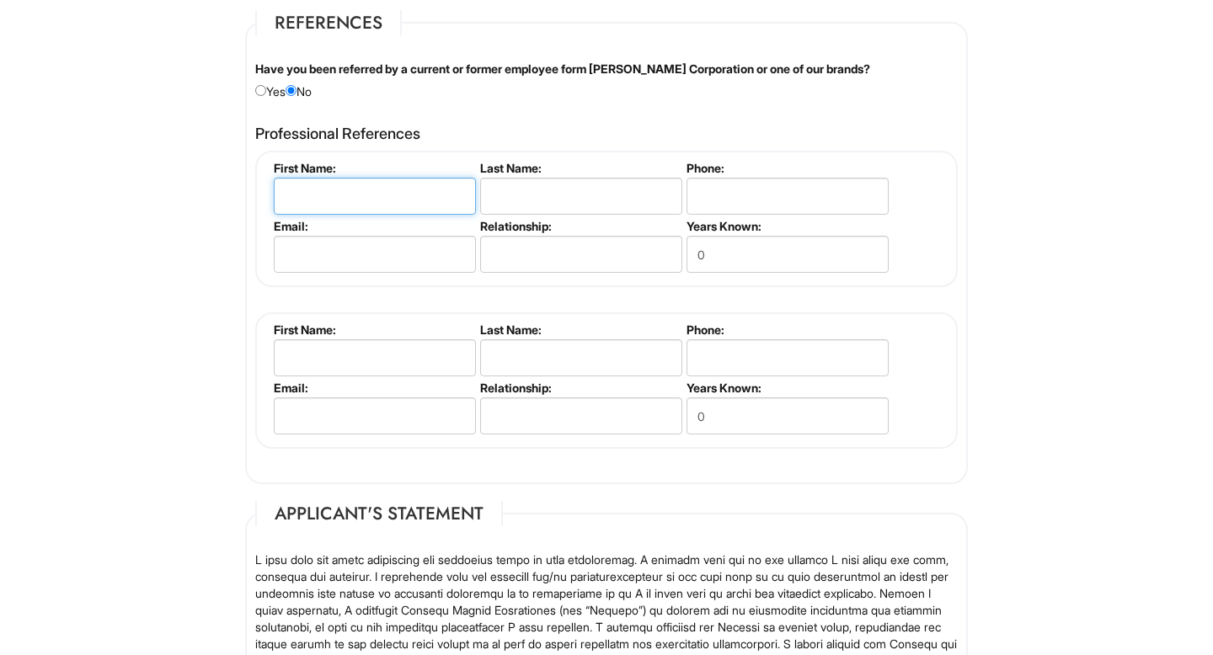
click at [344, 205] on input "text" at bounding box center [375, 196] width 202 height 37
type input "Keleita"
click at [560, 189] on input "text" at bounding box center [581, 196] width 202 height 37
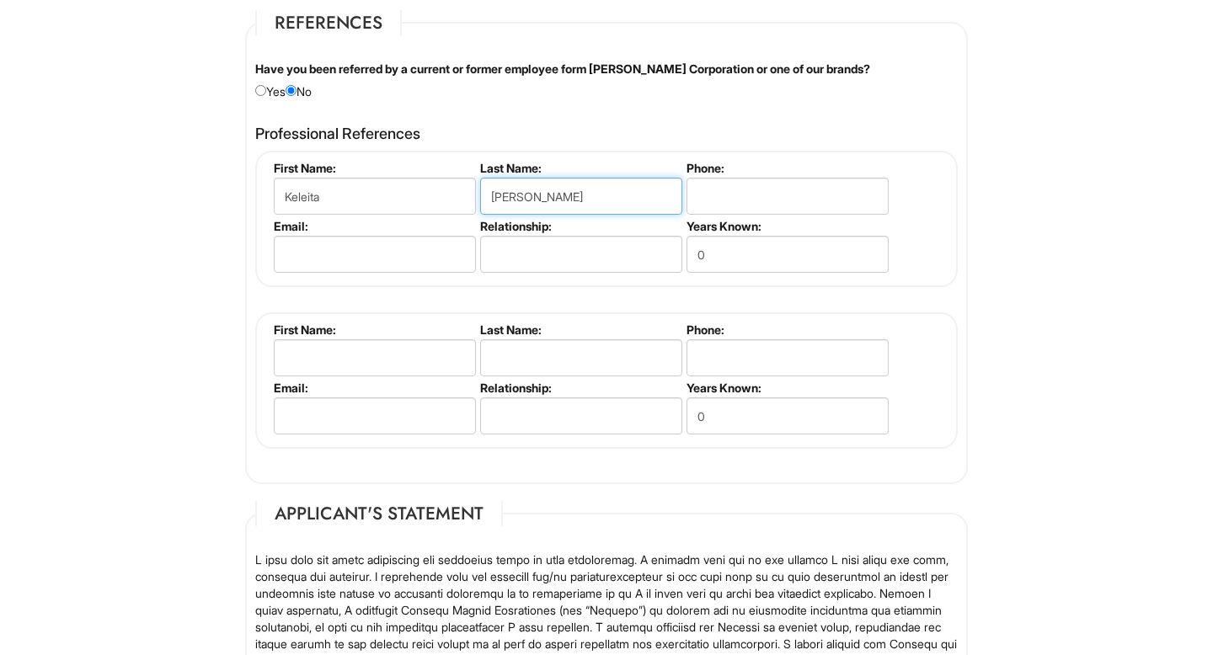
type input "[PERSON_NAME]"
drag, startPoint x: 420, startPoint y: 202, endPoint x: 244, endPoint y: 190, distance: 176.4
click at [245, 195] on div "Professional References [PERSON_NAME] First Name: [GEOGRAPHIC_DATA] Last Name: …" at bounding box center [607, 295] width 728 height 357
click at [538, 180] on input "[PERSON_NAME]" at bounding box center [581, 196] width 202 height 37
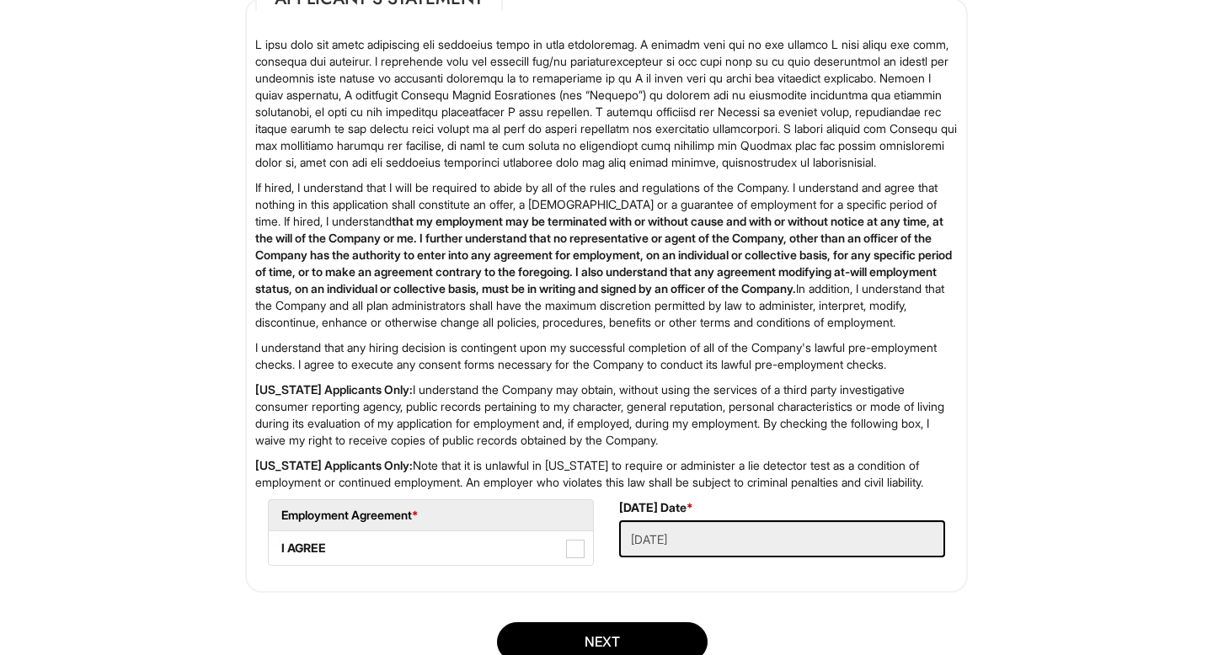
scroll to position [2702, 0]
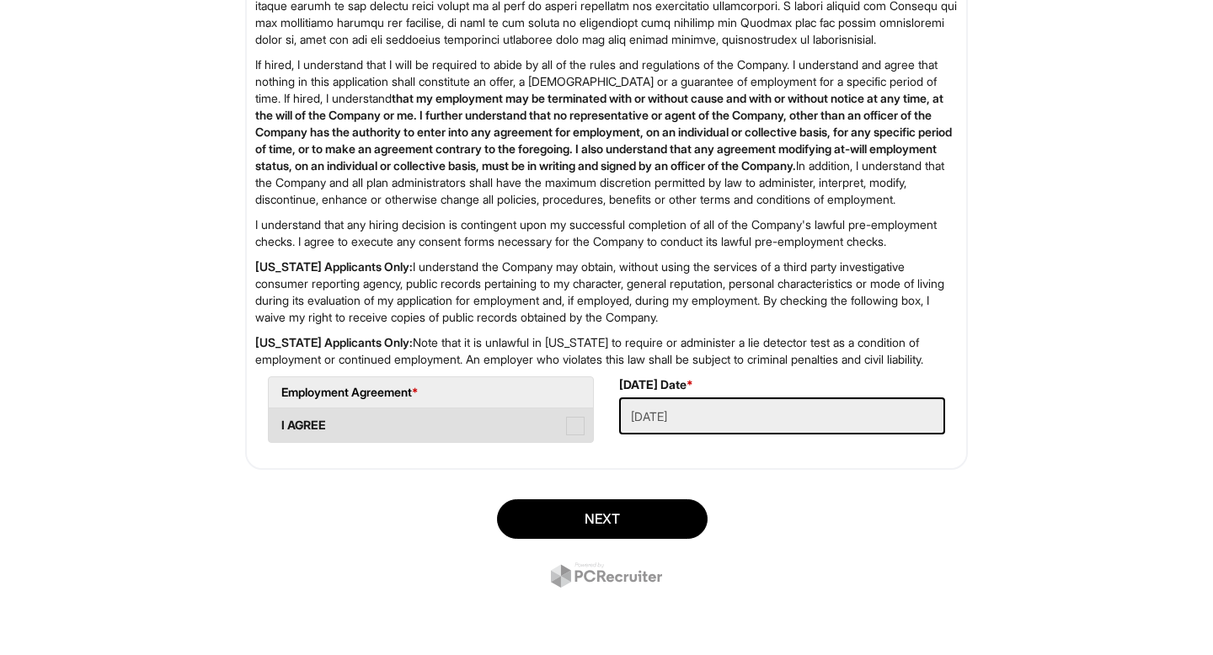
click at [568, 413] on label "I AGREE" at bounding box center [431, 425] width 324 height 34
click at [280, 413] on AGREE "I AGREE" at bounding box center [274, 417] width 11 height 11
checkbox AGREE "true"
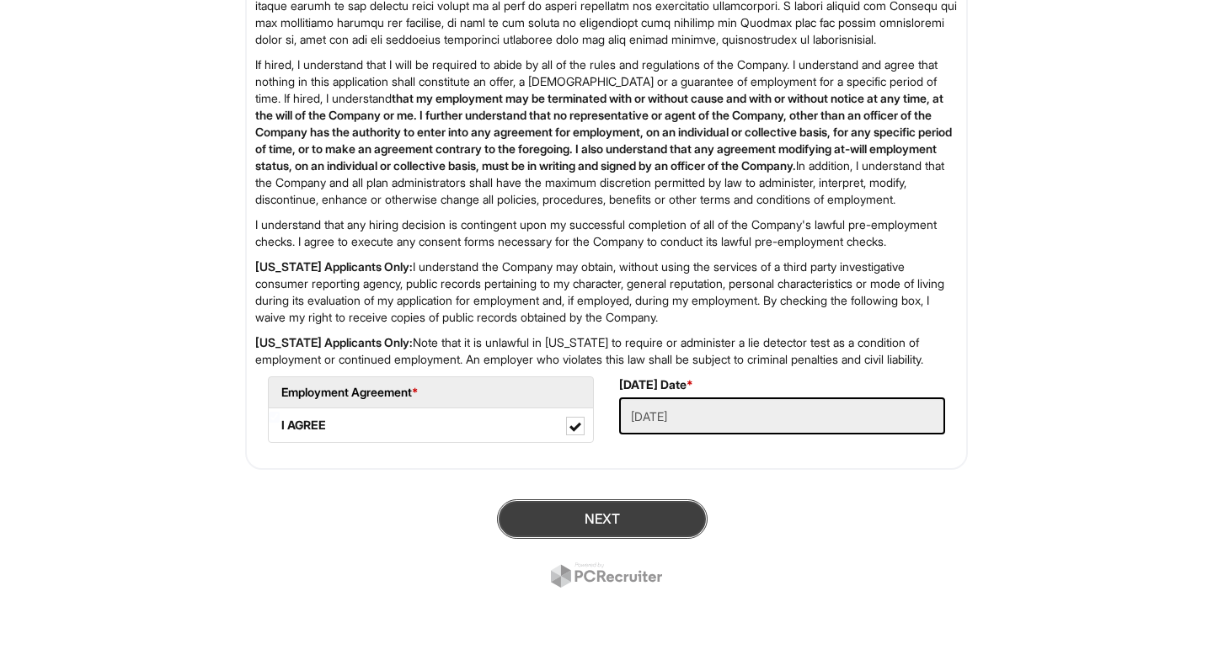
click at [653, 522] on button "Next" at bounding box center [602, 519] width 211 height 40
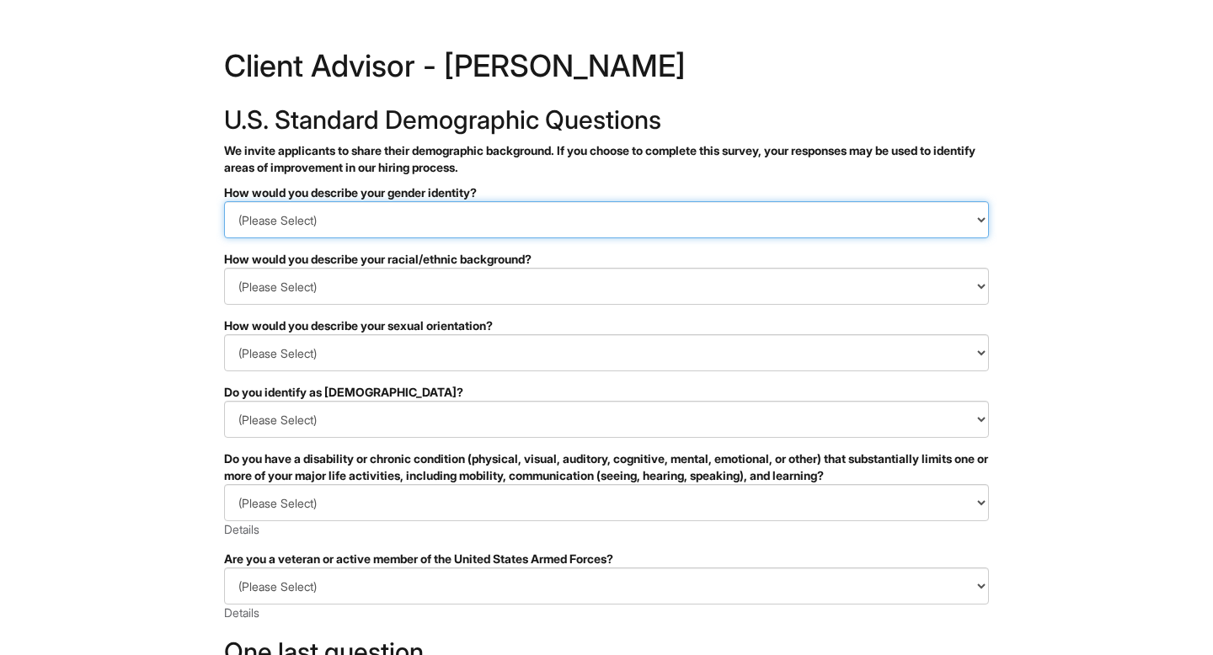
click at [415, 231] on select "(Please Select) Man Woman Non-binary I prefer to self-describe I don't wish to …" at bounding box center [606, 219] width 765 height 37
select select "Woman"
click at [224, 201] on select "(Please Select) Man Woman Non-binary I prefer to self-describe I don't wish to …" at bounding box center [606, 219] width 765 height 37
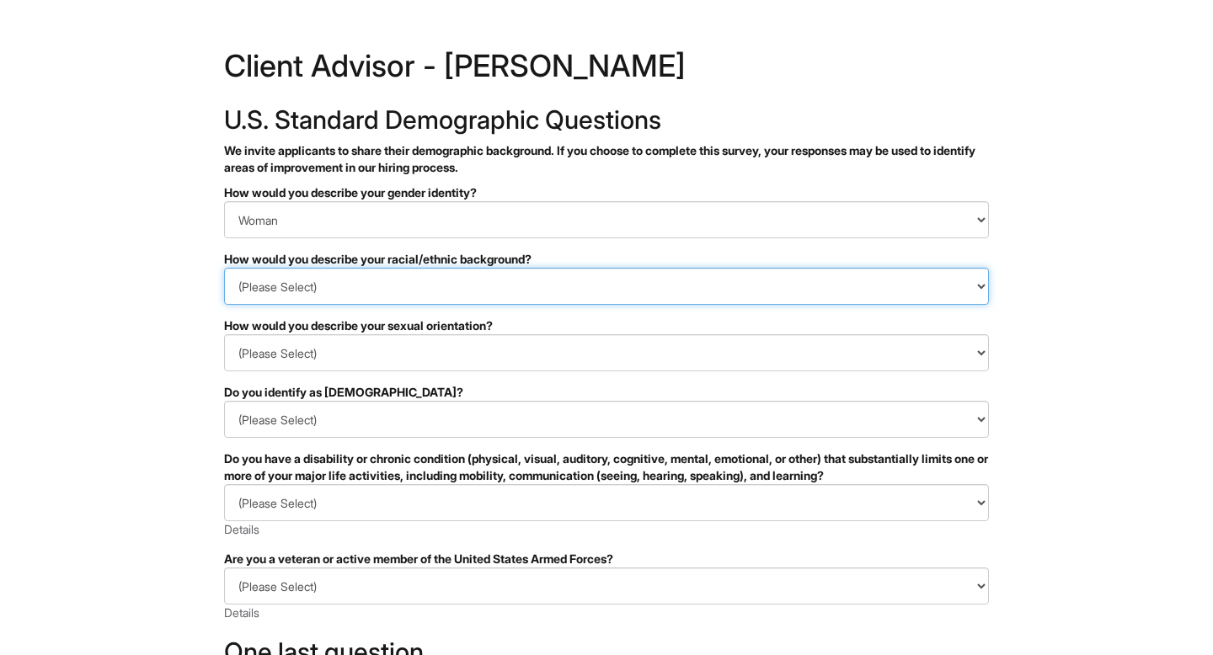
click at [356, 284] on select "(Please Select) Black or of African descent East Asian Hispanic, Latinx or of S…" at bounding box center [606, 286] width 765 height 37
select select "I don't wish to answer"
click at [224, 268] on select "(Please Select) Black or of African descent East Asian Hispanic, Latinx or of S…" at bounding box center [606, 286] width 765 height 37
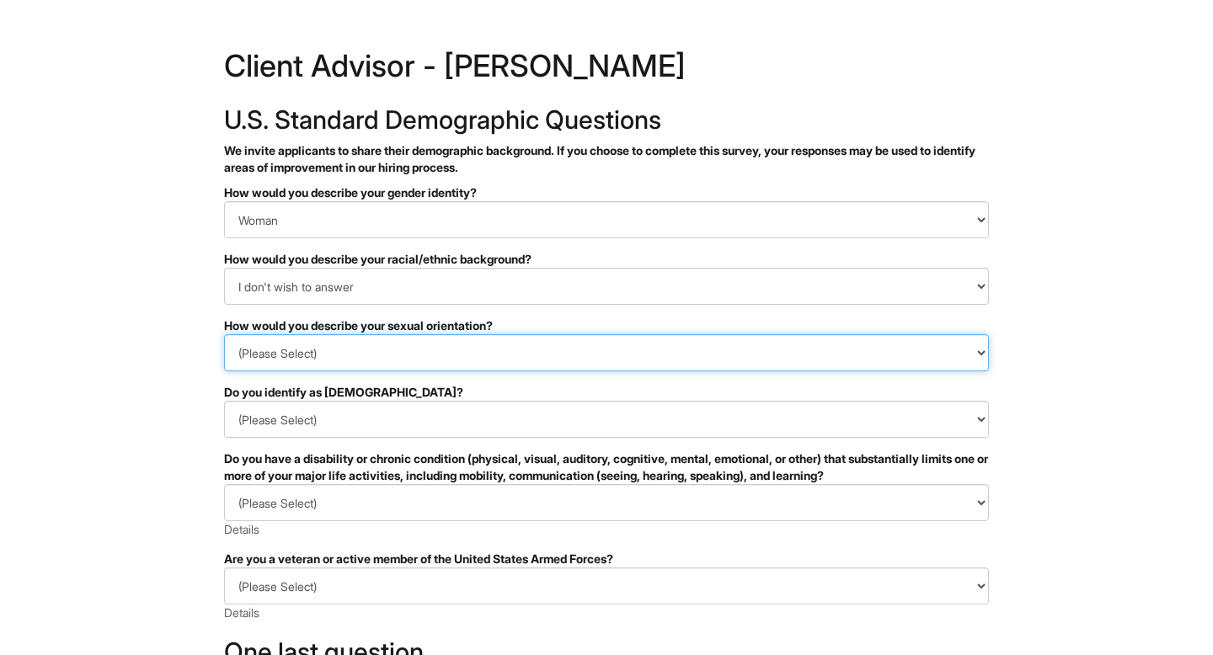
click at [354, 356] on select "(Please Select) Asexual Bisexual and/or pansexual Gay Heterosexual Lesbian Quee…" at bounding box center [606, 352] width 765 height 37
select select "I don't wish to answer"
click at [224, 334] on select "(Please Select) Asexual Bisexual and/or pansexual Gay Heterosexual Lesbian Quee…" at bounding box center [606, 352] width 765 height 37
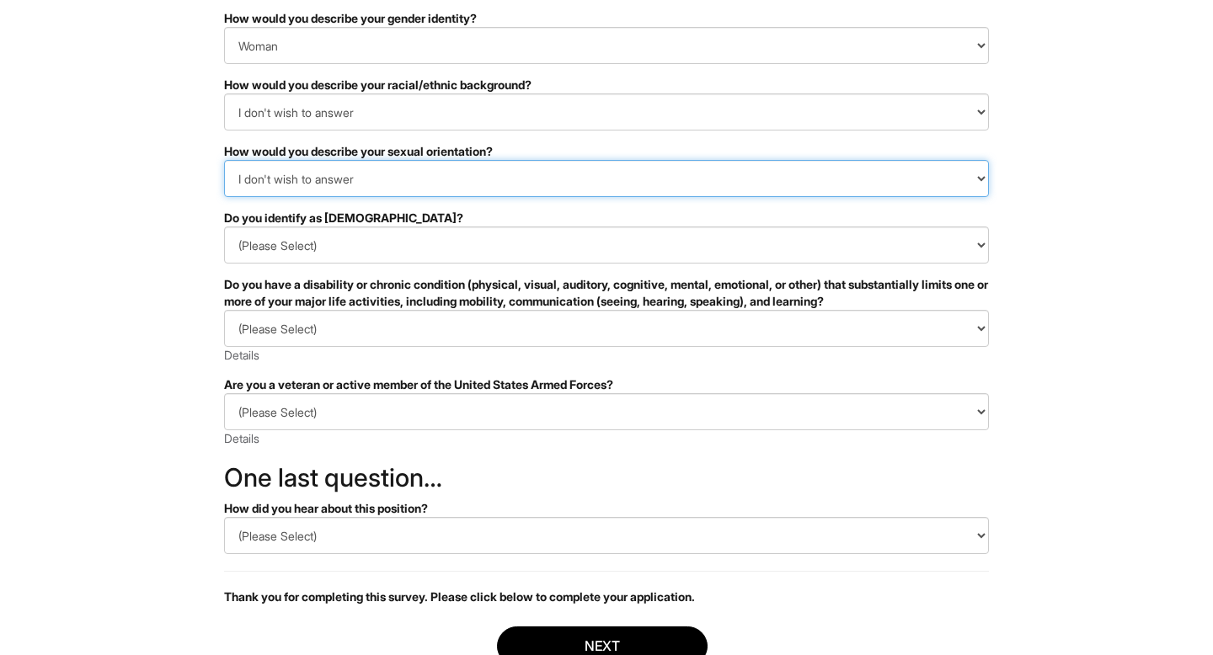
scroll to position [177, 0]
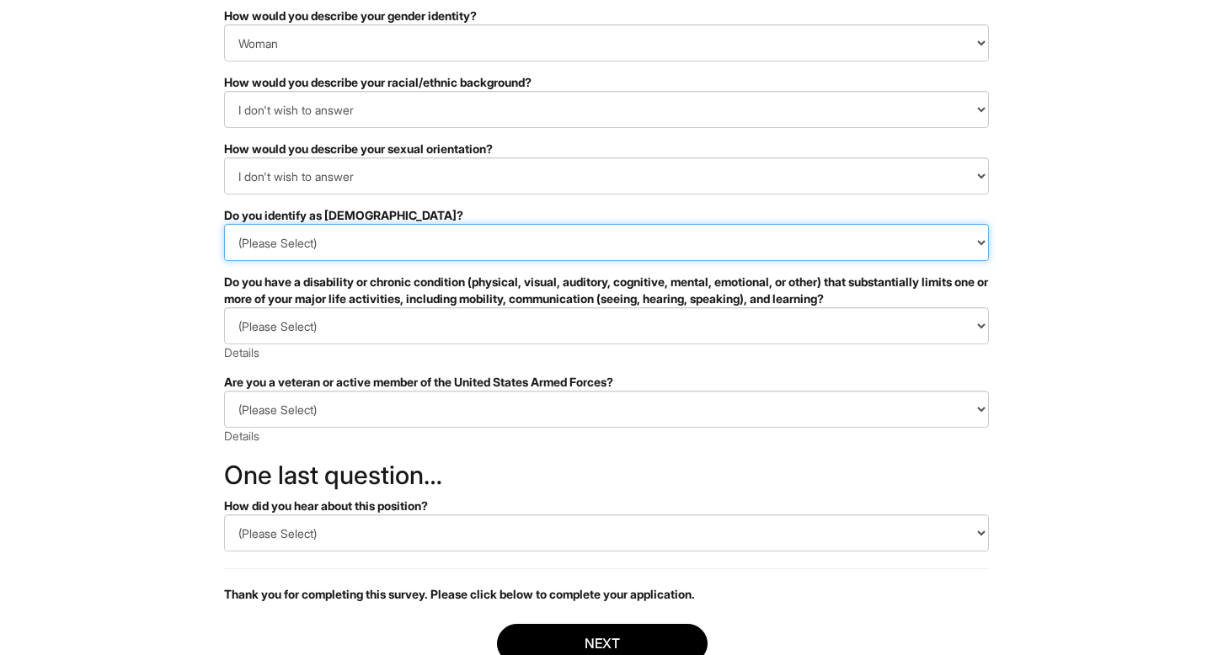
click at [391, 230] on select "(Please Select) Yes No I prefer to self-describe I don't wish to answer" at bounding box center [606, 242] width 765 height 37
select select "No"
click at [224, 224] on select "(Please Select) Yes No I prefer to self-describe I don't wish to answer" at bounding box center [606, 242] width 765 height 37
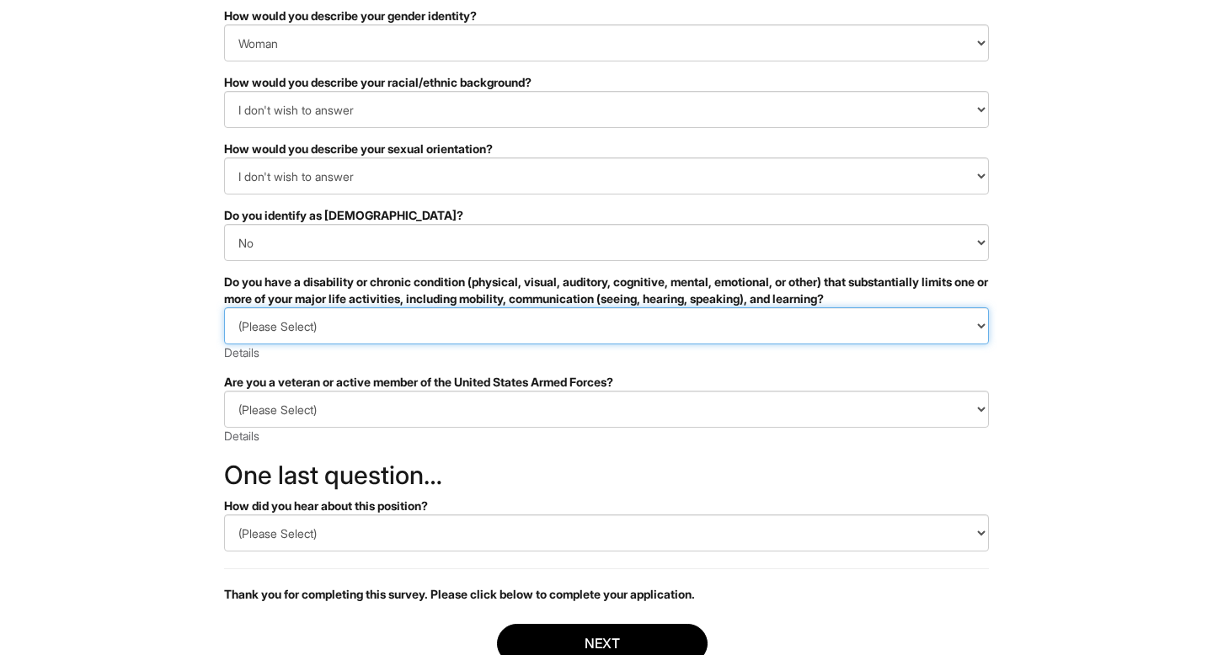
click at [446, 318] on select "(Please Select) YES, I HAVE A DISABILITY (or previously had a disability) NO, I…" at bounding box center [606, 325] width 765 height 37
select select "YES, I HAVE A DISABILITY (or previously had a disability)"
click at [224, 307] on select "(Please Select) YES, I HAVE A DISABILITY (or previously had a disability) NO, I…" at bounding box center [606, 325] width 765 height 37
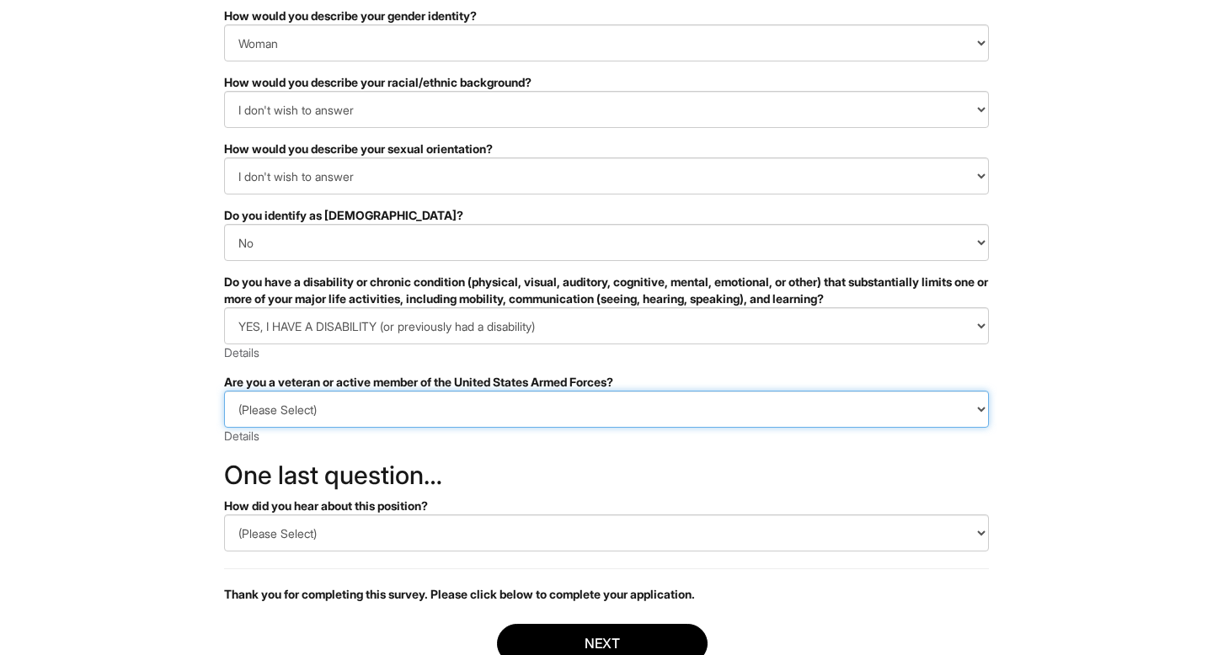
click at [432, 417] on select "(Please Select) I IDENTIFY AS ONE OR MORE OF THE CLASSIFICATIONS OF PROTECTED V…" at bounding box center [606, 409] width 765 height 37
select select "I PREFER NOT TO ANSWER"
click at [224, 391] on select "(Please Select) I IDENTIFY AS ONE OR MORE OF THE CLASSIFICATIONS OF PROTECTED V…" at bounding box center [606, 409] width 765 height 37
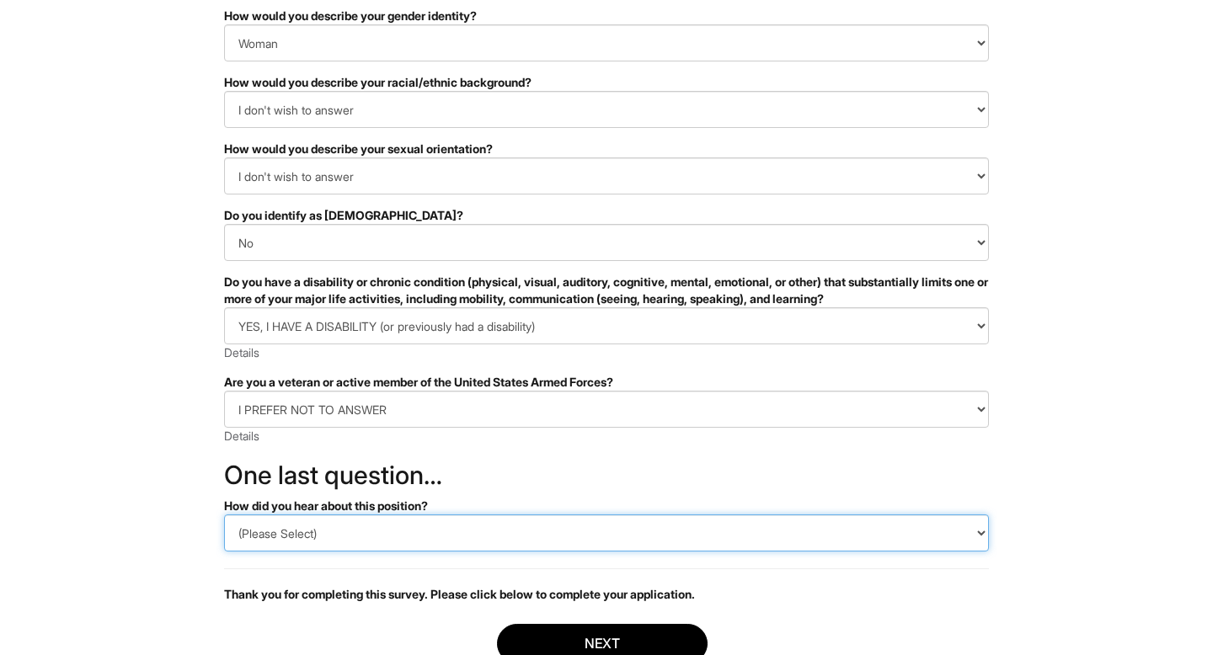
click at [334, 525] on select "(Please Select) CareerBuilder Indeed LinkedIn Monster Referral Other" at bounding box center [606, 533] width 765 height 37
select select "Other"
click at [224, 515] on select "(Please Select) CareerBuilder Indeed LinkedIn Monster Referral Other" at bounding box center [606, 533] width 765 height 37
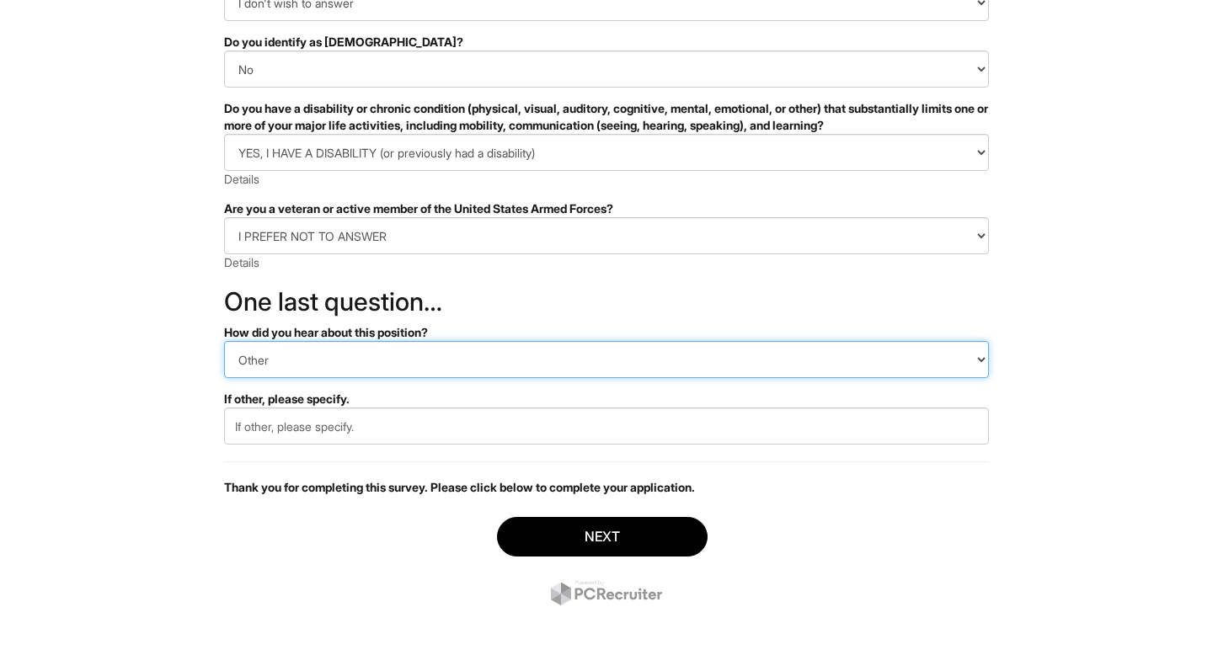
scroll to position [360, 0]
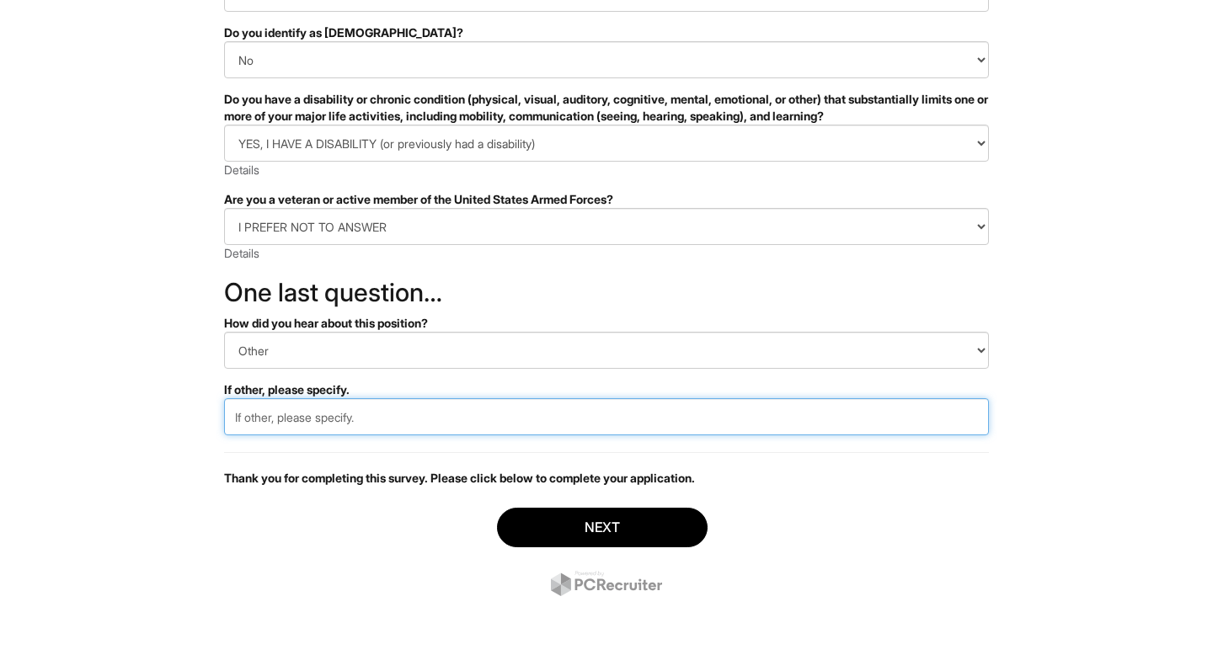
click at [301, 419] on input "text" at bounding box center [606, 416] width 765 height 37
type input "J"
type input "Bandana (Job Board)"
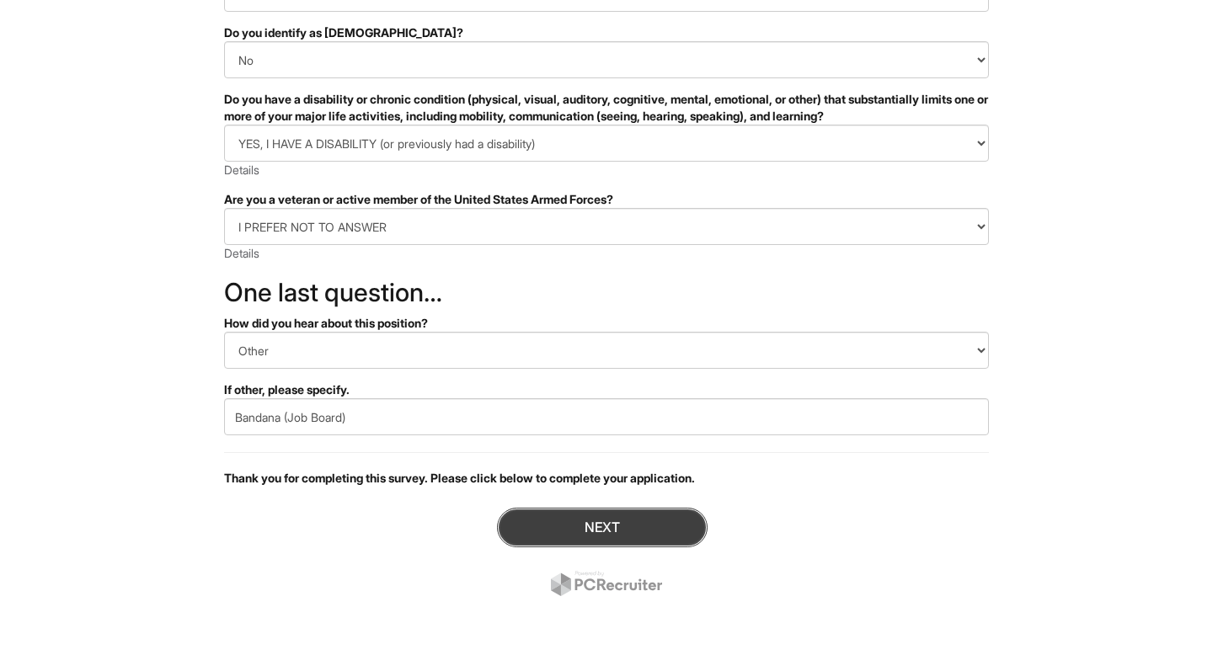
click at [608, 526] on button "Next" at bounding box center [602, 528] width 211 height 40
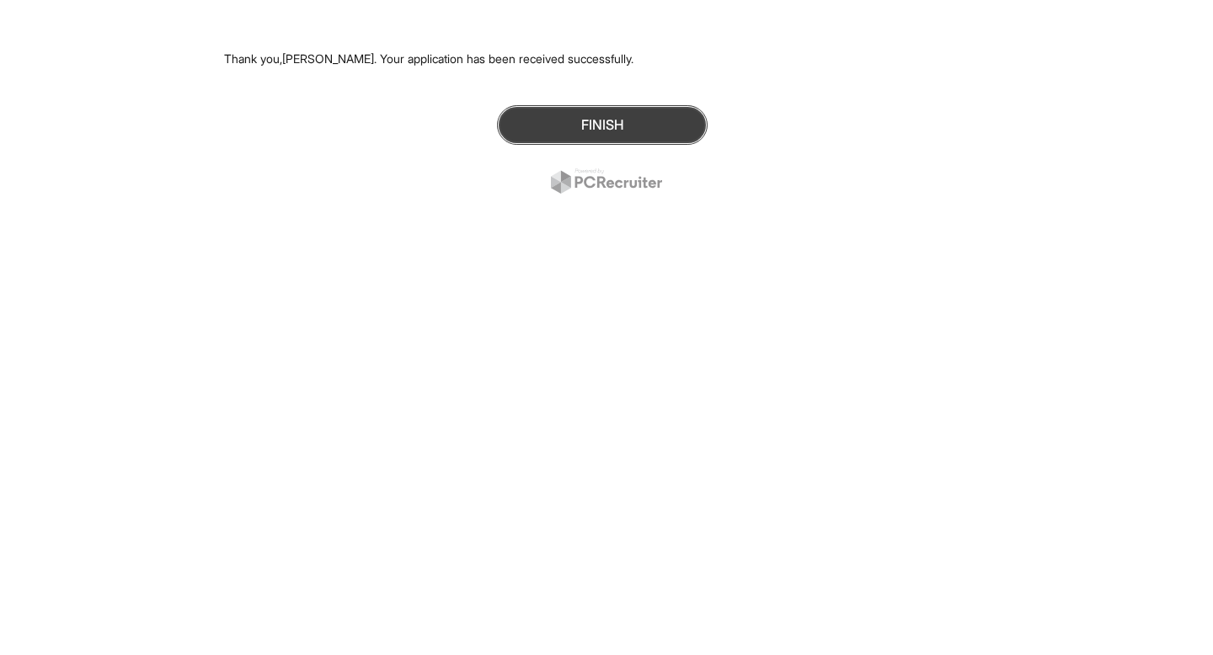
click at [588, 126] on button "Finish" at bounding box center [602, 125] width 211 height 40
